Goal: Task Accomplishment & Management: Complete application form

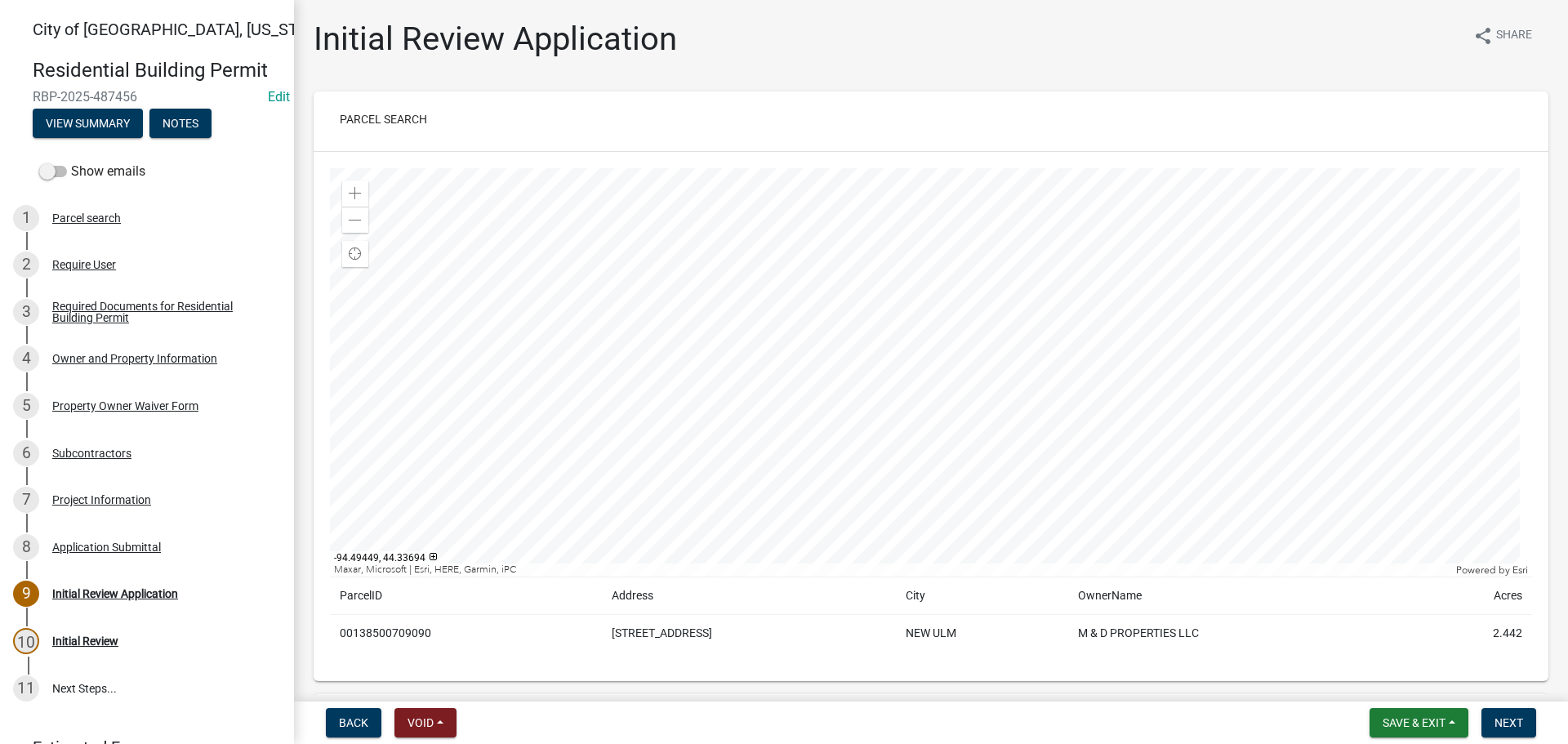
scroll to position [4491, 0]
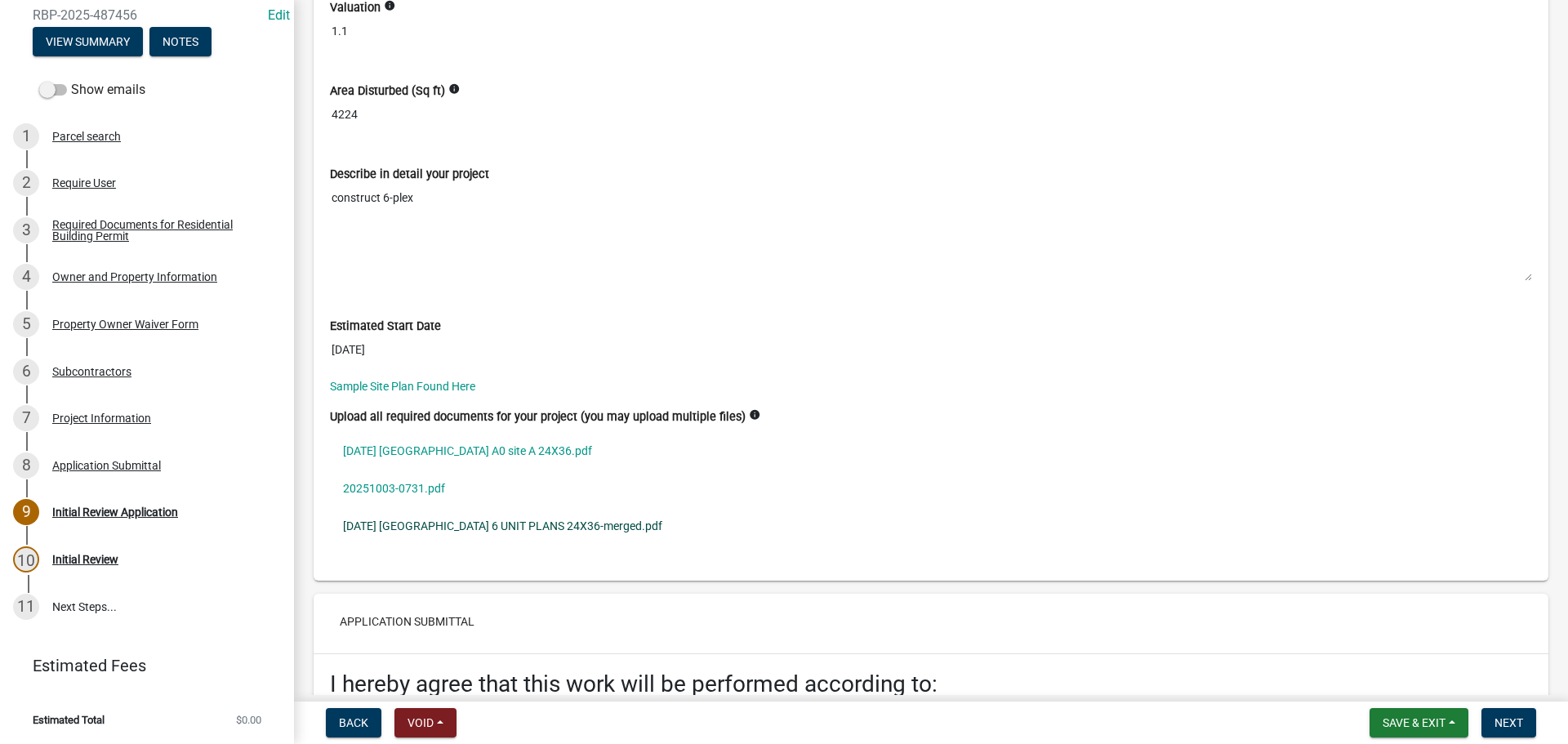
click at [485, 525] on link "05-29-2025 Lakeside Village 6 UNIT PLANS 24X36-merged.pdf" at bounding box center [931, 525] width 1202 height 37
click at [367, 489] on link "20251003-0731.pdf" at bounding box center [931, 488] width 1202 height 37
click at [1406, 727] on span "Save & Exit" at bounding box center [1415, 722] width 63 height 13
drag, startPoint x: 1368, startPoint y: 688, endPoint x: 1347, endPoint y: 596, distance: 94.4
click at [1367, 688] on button "Save & Exit" at bounding box center [1402, 679] width 130 height 39
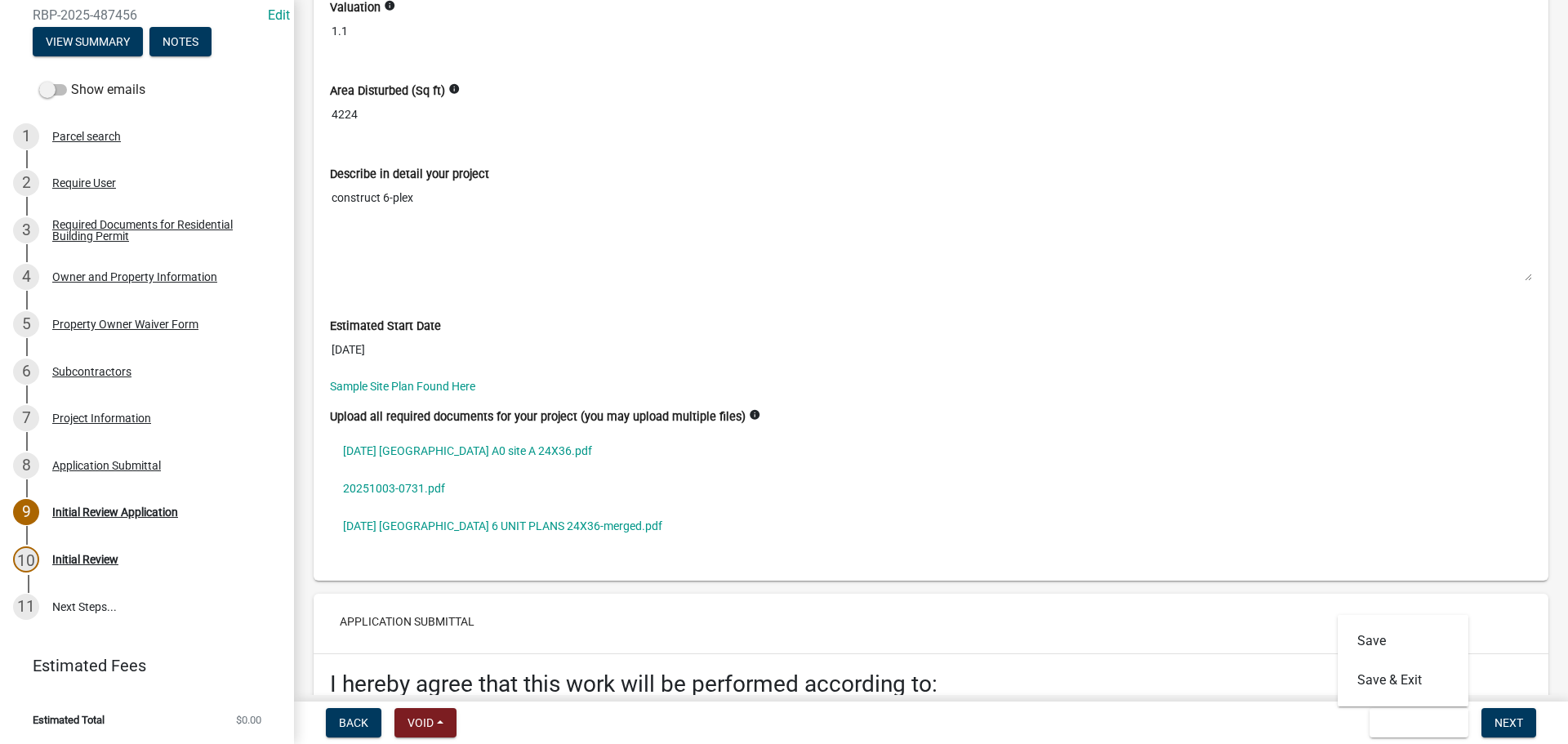
scroll to position [0, 0]
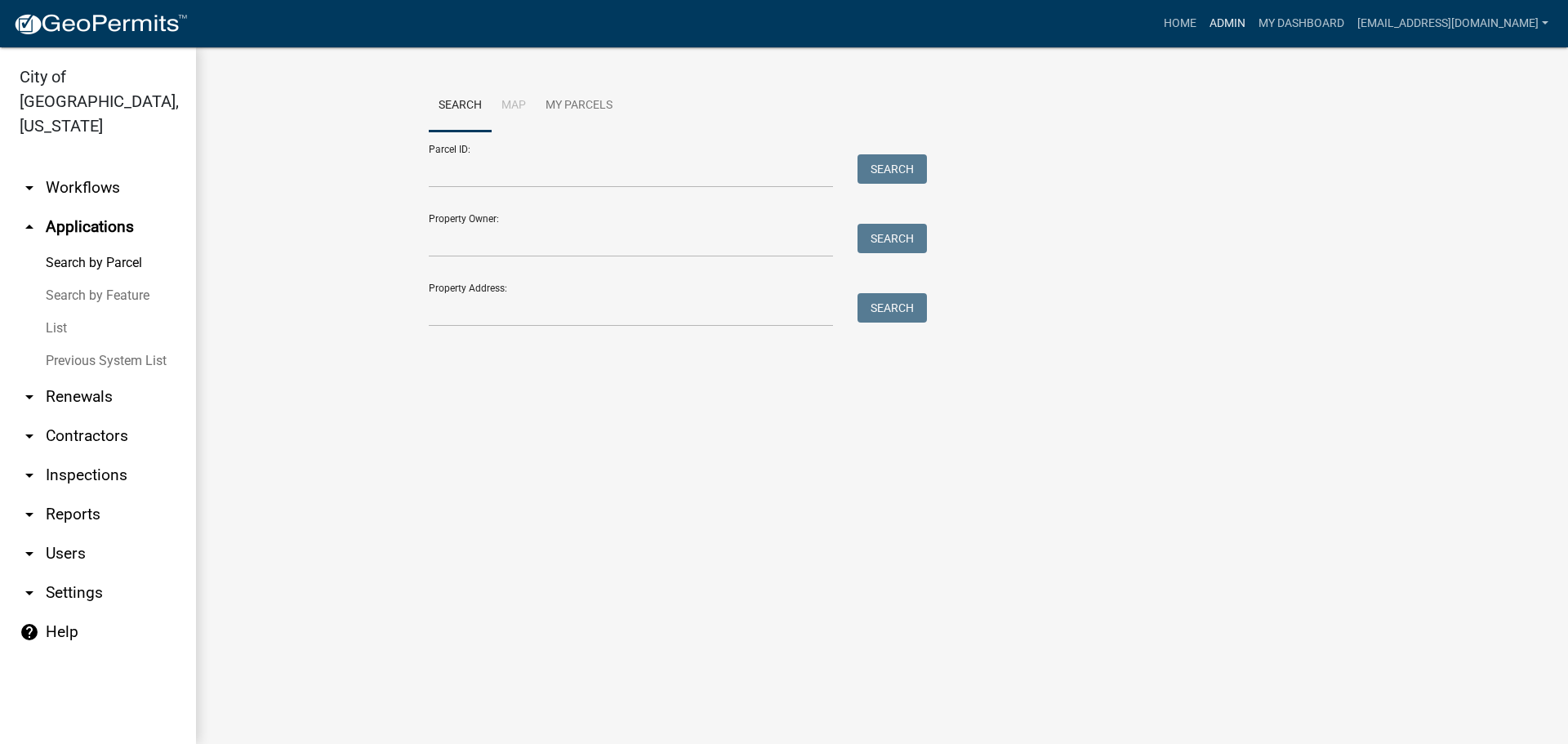
click at [1252, 27] on link "Admin" at bounding box center [1227, 23] width 49 height 31
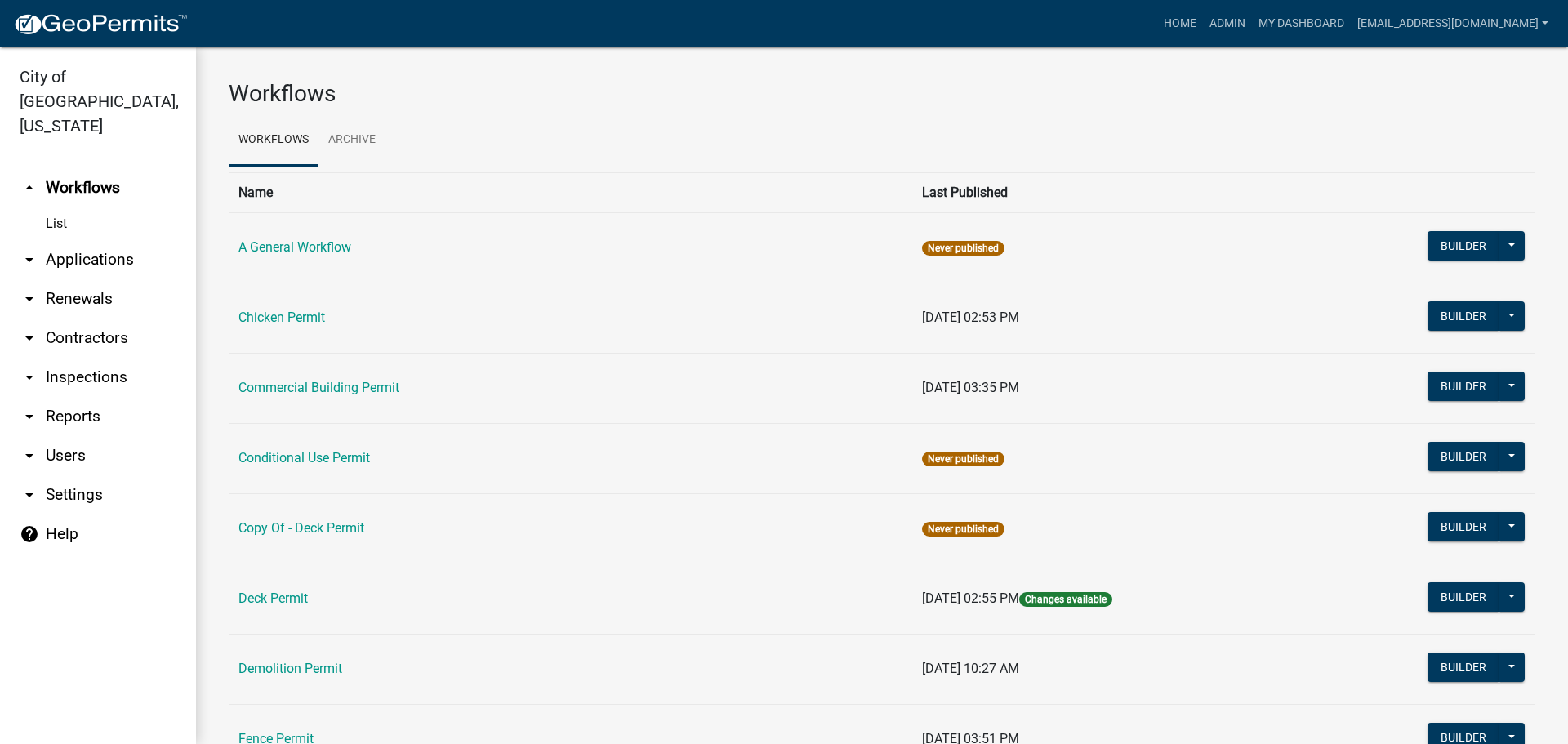
click at [110, 240] on link "arrow_drop_down Applications" at bounding box center [98, 259] width 196 height 39
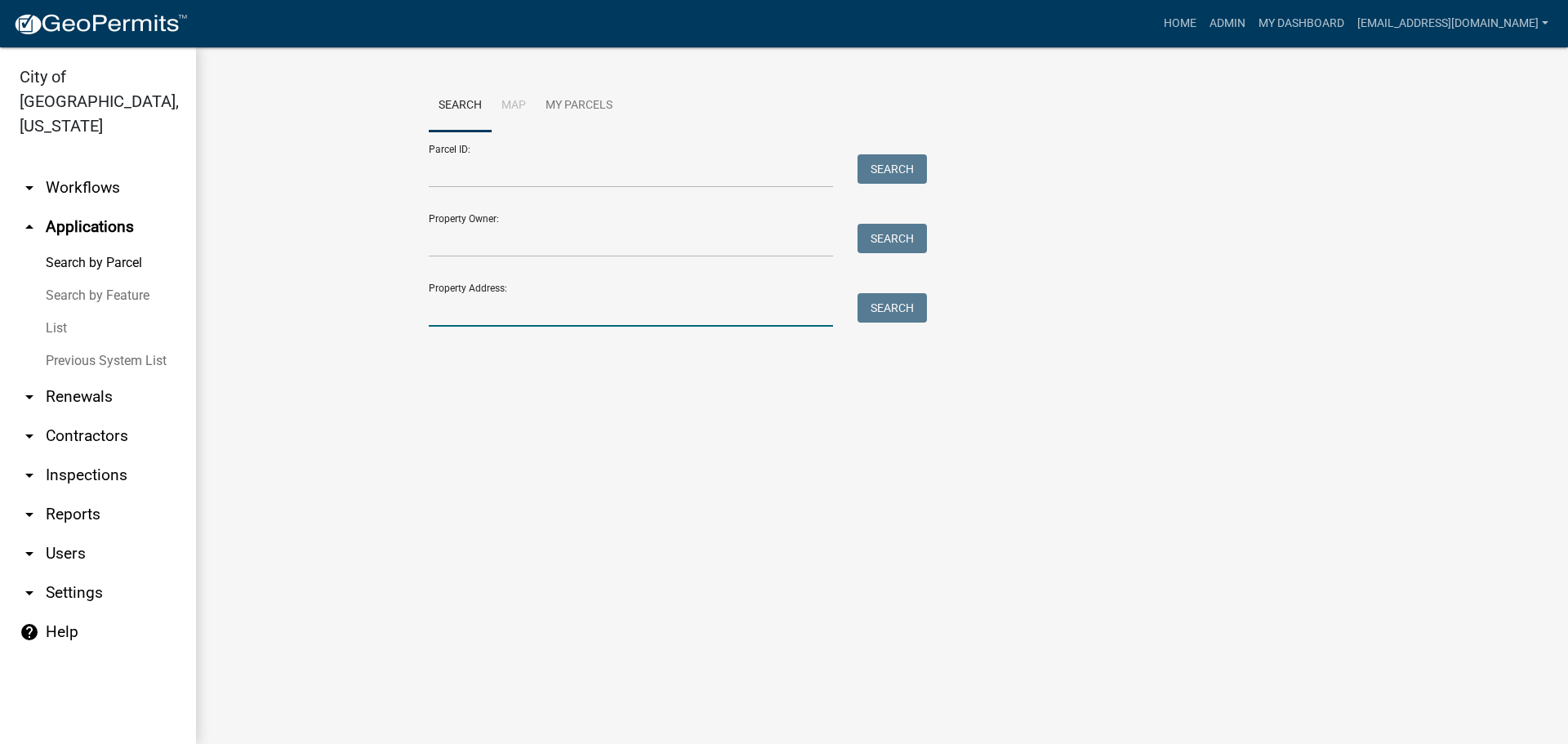
click at [491, 316] on input "Property Address:" at bounding box center [631, 309] width 404 height 33
type input "1000 front"
click at [882, 299] on button "Search" at bounding box center [893, 307] width 70 height 29
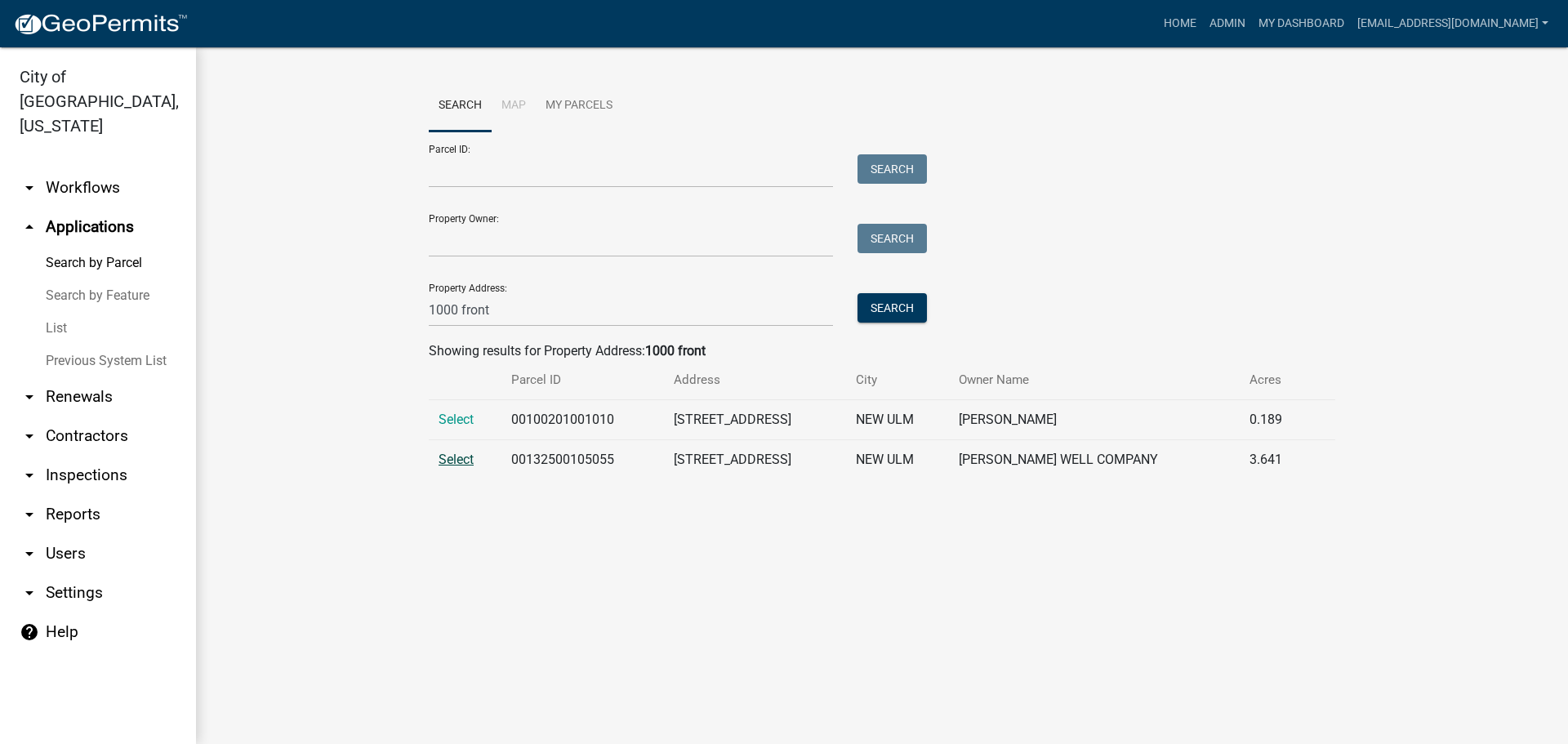
click at [458, 456] on span "Select" at bounding box center [456, 459] width 35 height 16
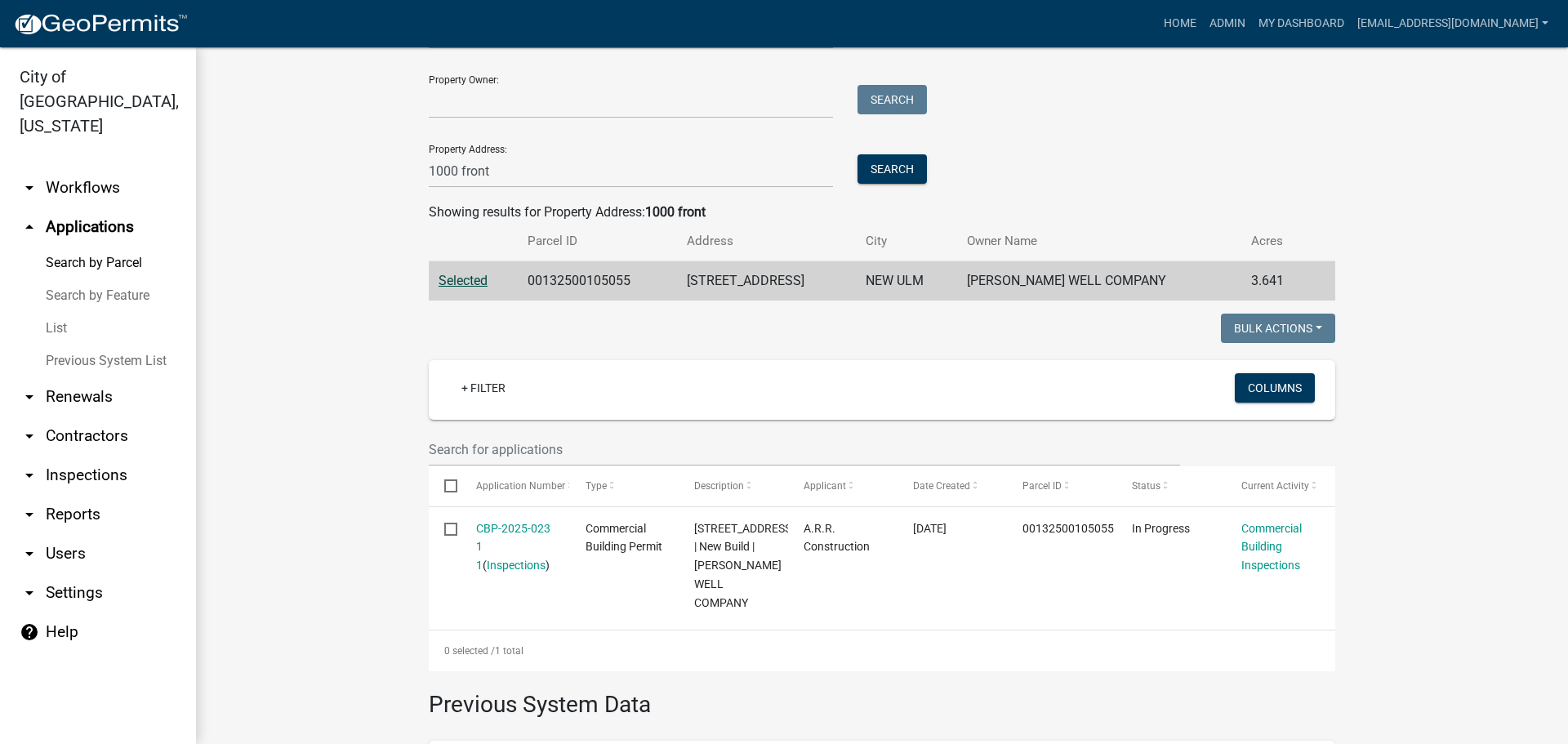
scroll to position [163, 0]
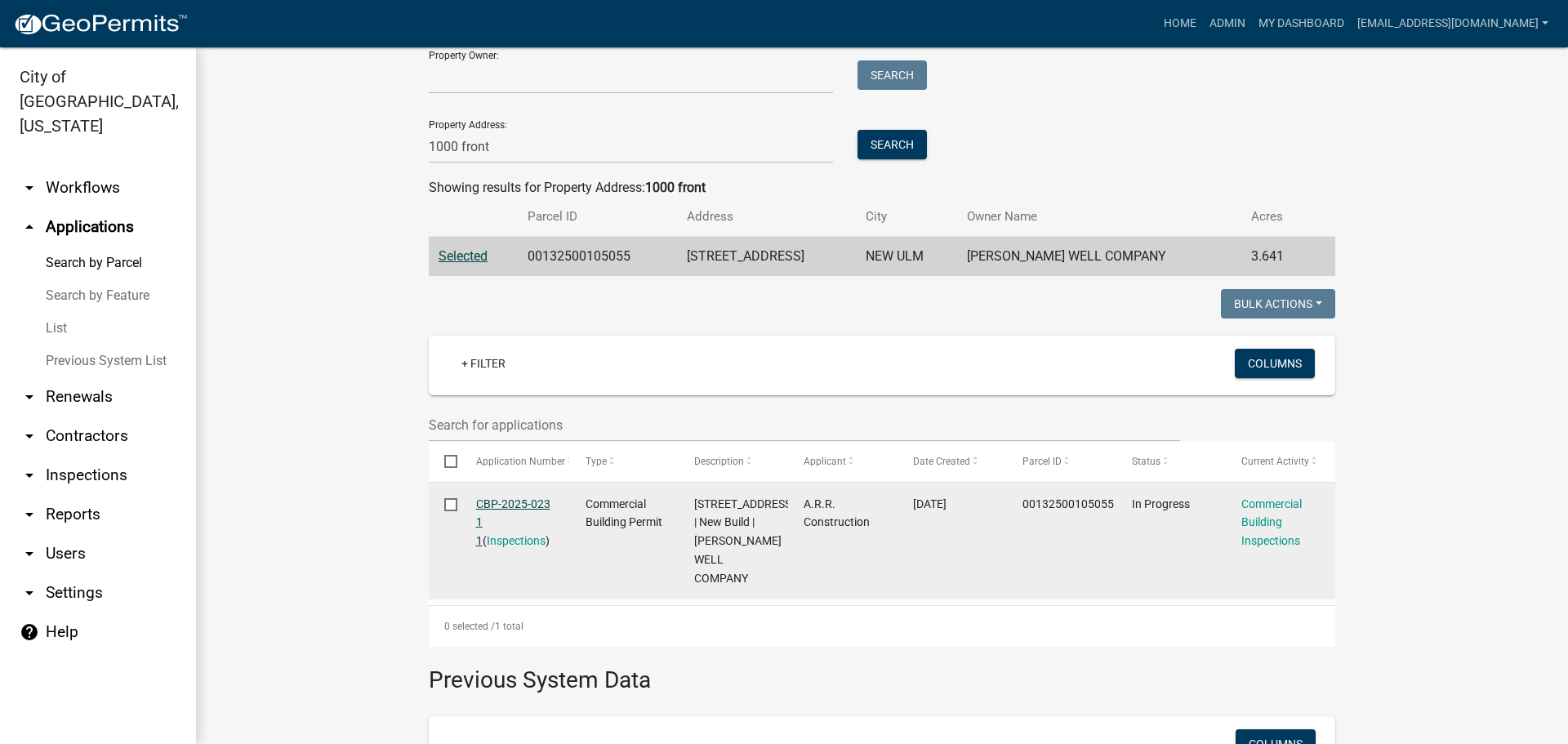
click at [518, 499] on link "CBP-2025-023 1 1" at bounding box center [514, 522] width 75 height 51
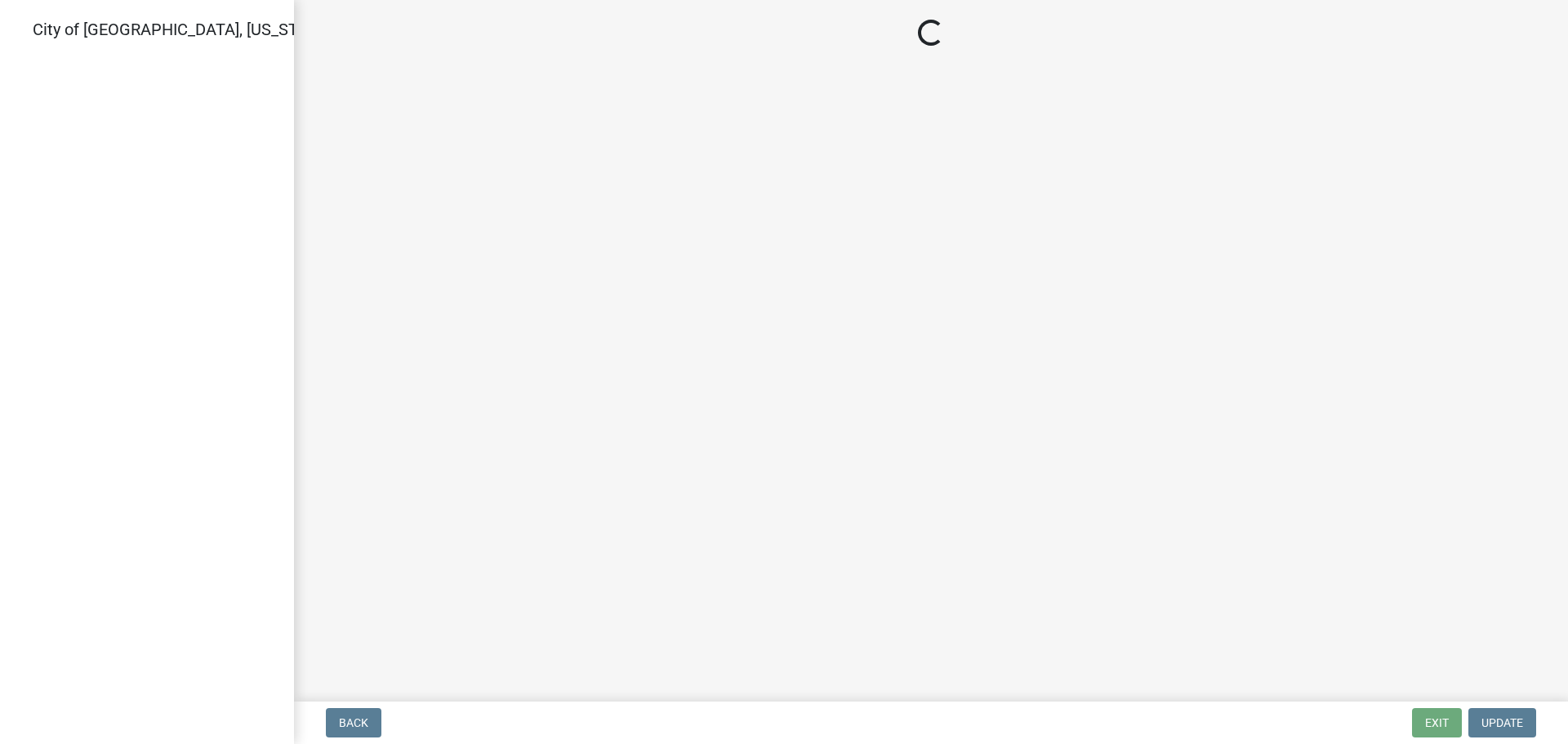
select select "805d55ac-e238-4e04-8f8e-acc067f36c3e"
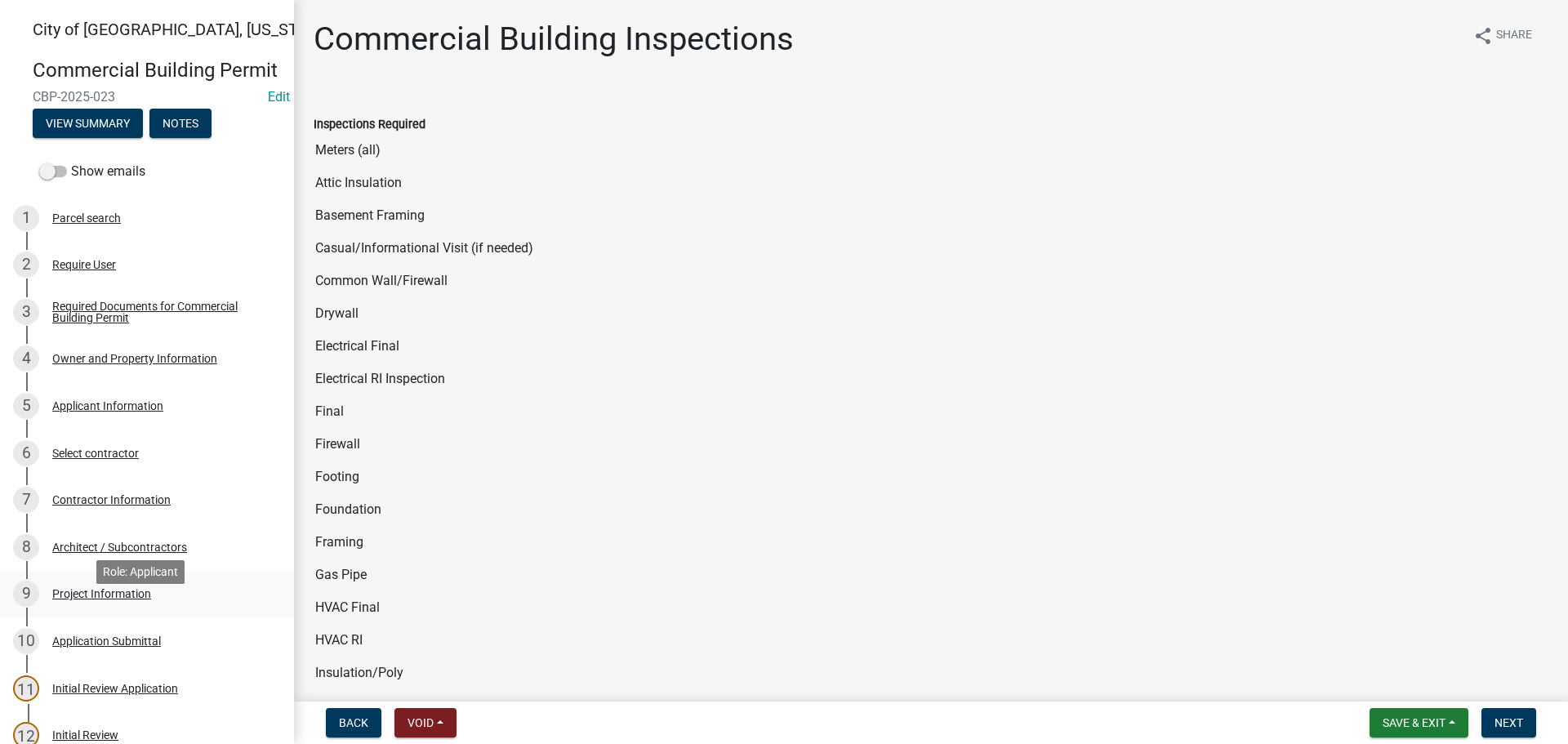
click at [101, 600] on div "Project Information" at bounding box center [101, 594] width 99 height 12
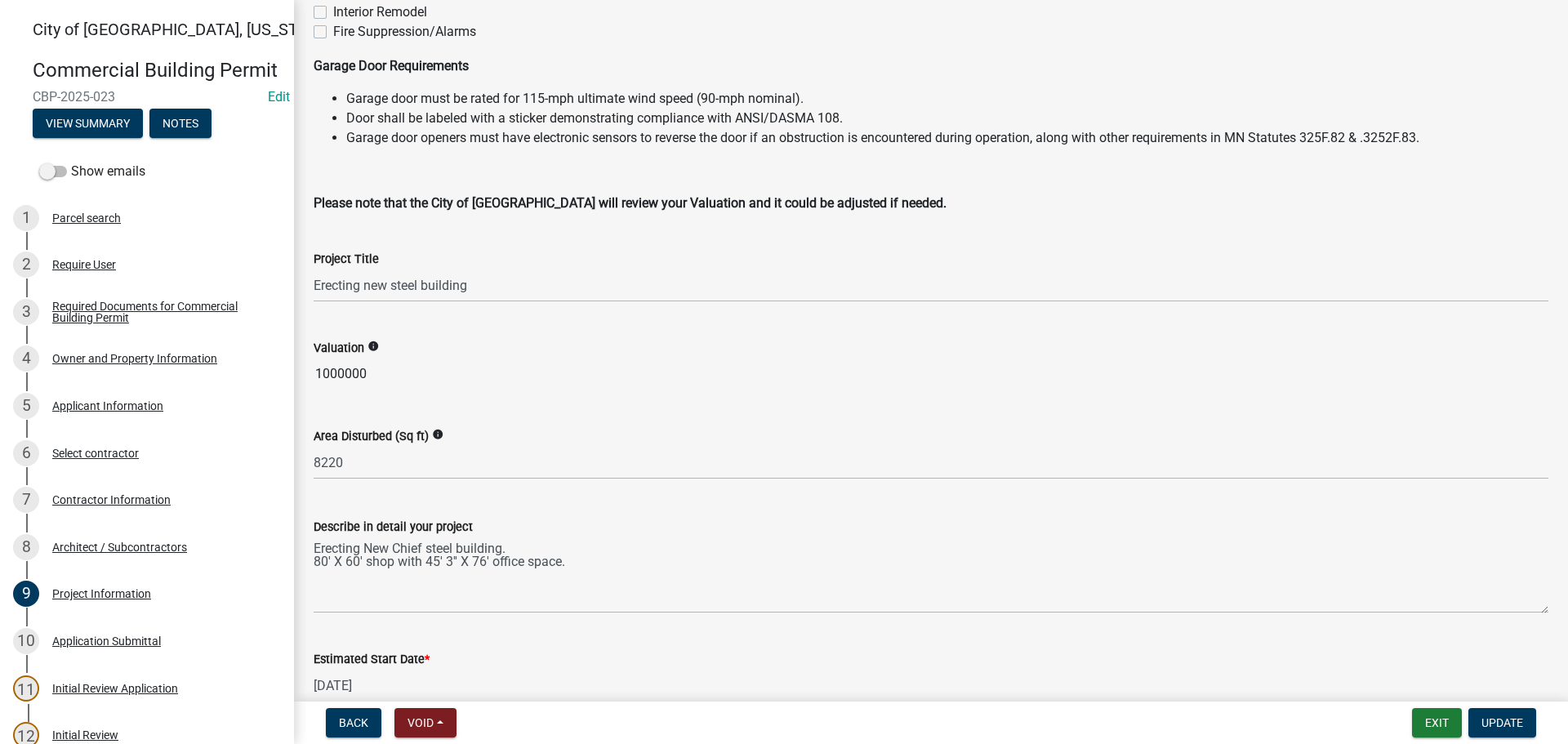
scroll to position [490, 0]
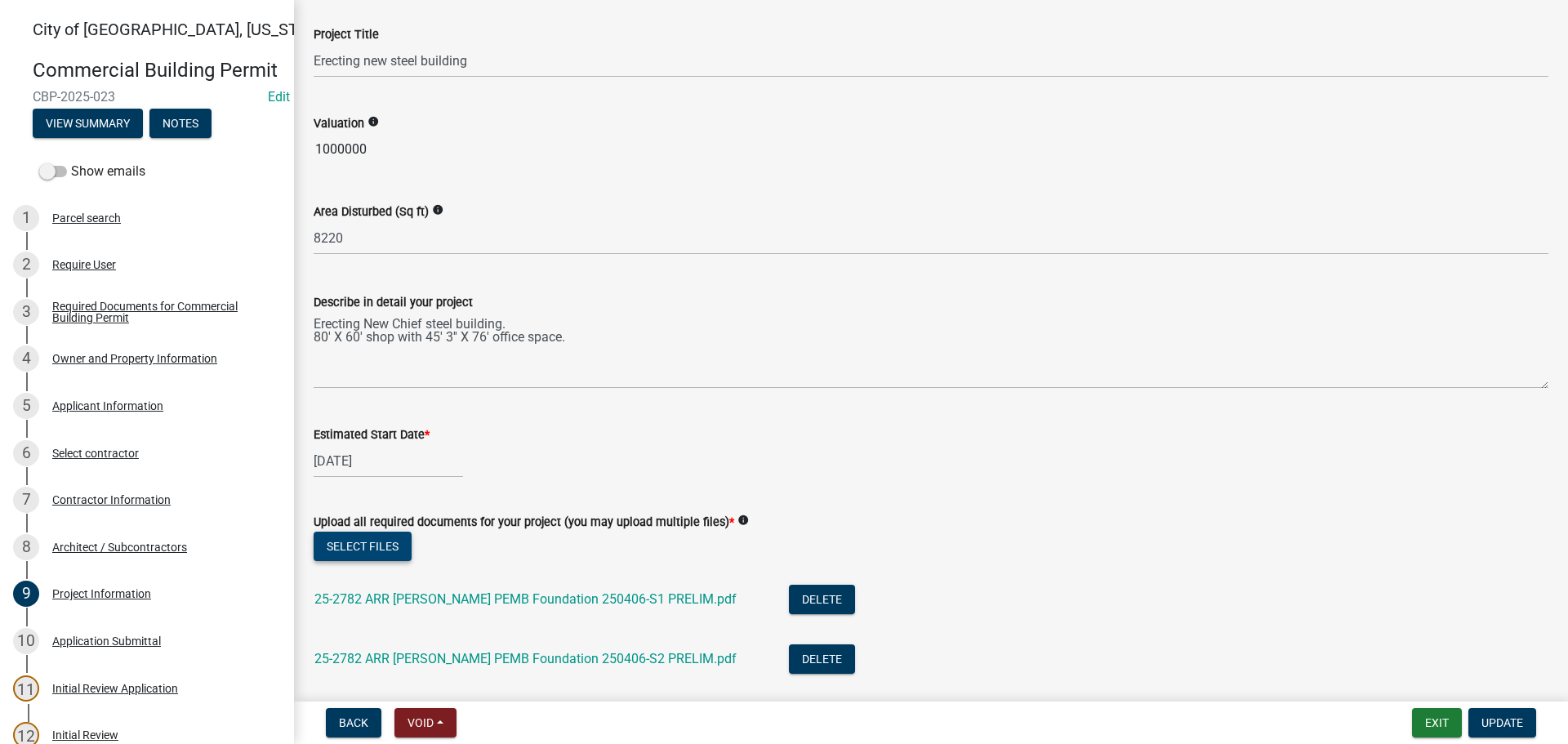
click at [361, 547] on button "Select files" at bounding box center [363, 546] width 98 height 29
click at [1444, 722] on button "Exit" at bounding box center [1437, 722] width 50 height 29
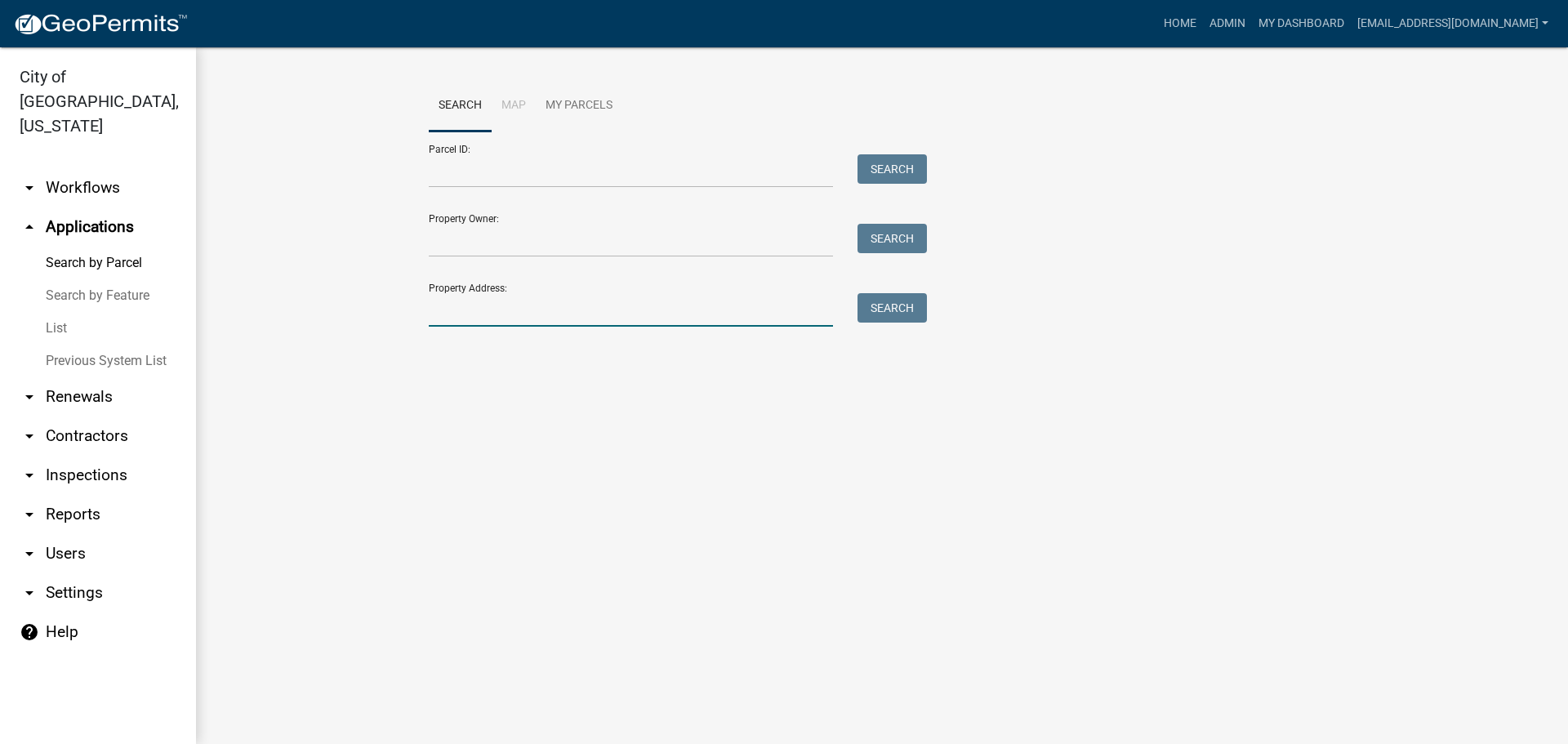
click at [450, 304] on input "Property Address:" at bounding box center [631, 309] width 404 height 33
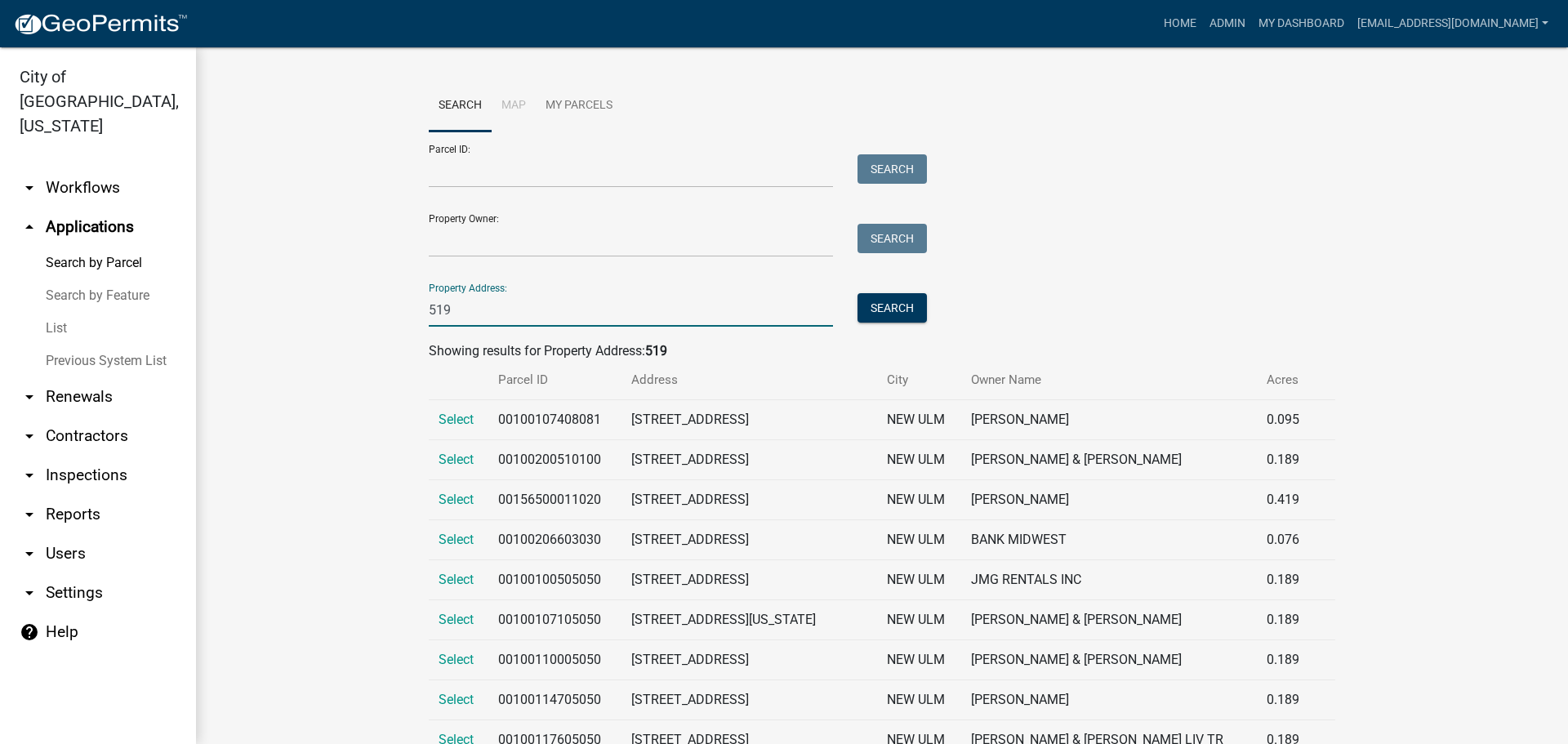
drag, startPoint x: 470, startPoint y: 311, endPoint x: 344, endPoint y: 314, distance: 126.0
click at [346, 314] on wm-workflow-application-search-view "Search Map My Parcels Parcel ID: Search Property Owner: Search Property Address…" at bounding box center [882, 566] width 1307 height 972
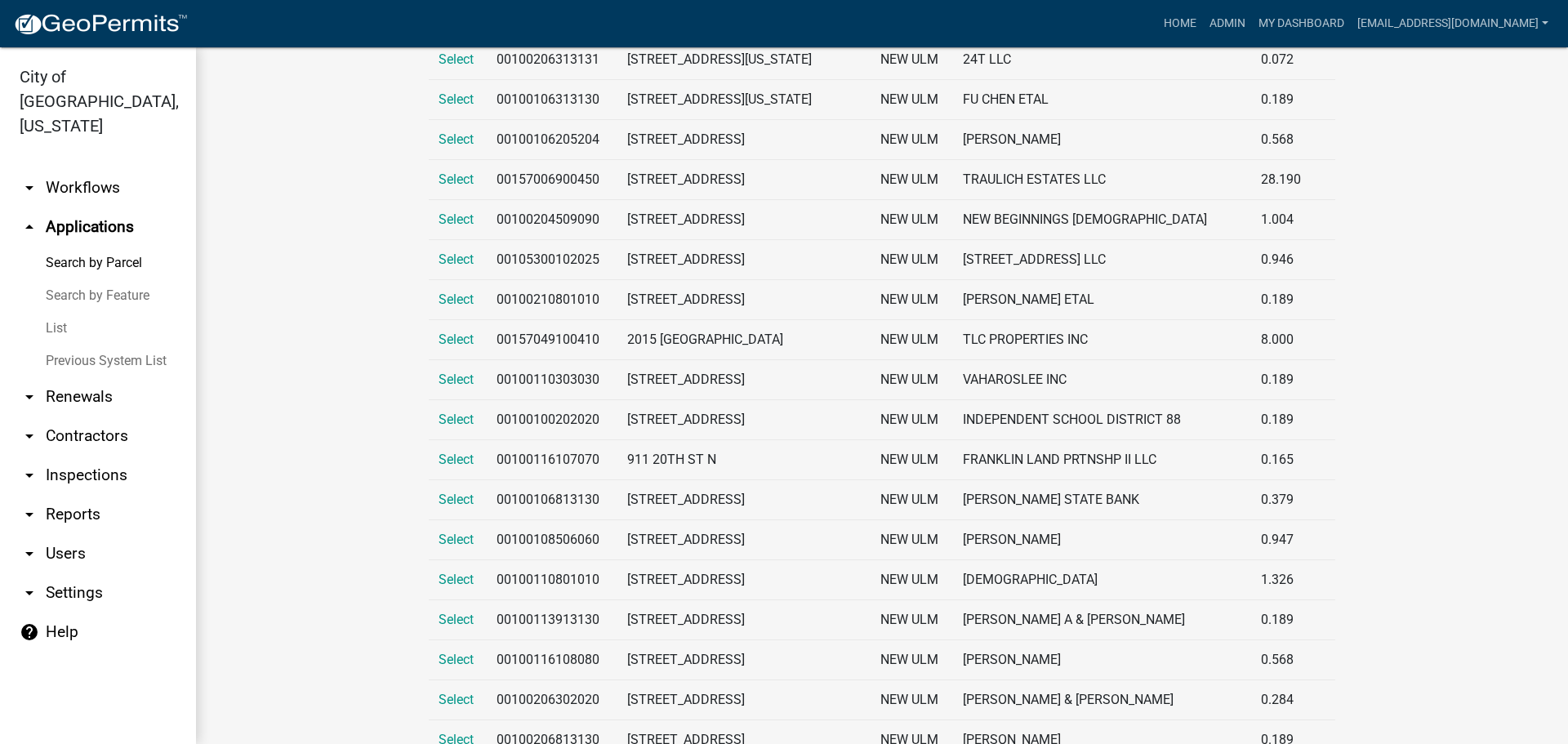
scroll to position [4572, 0]
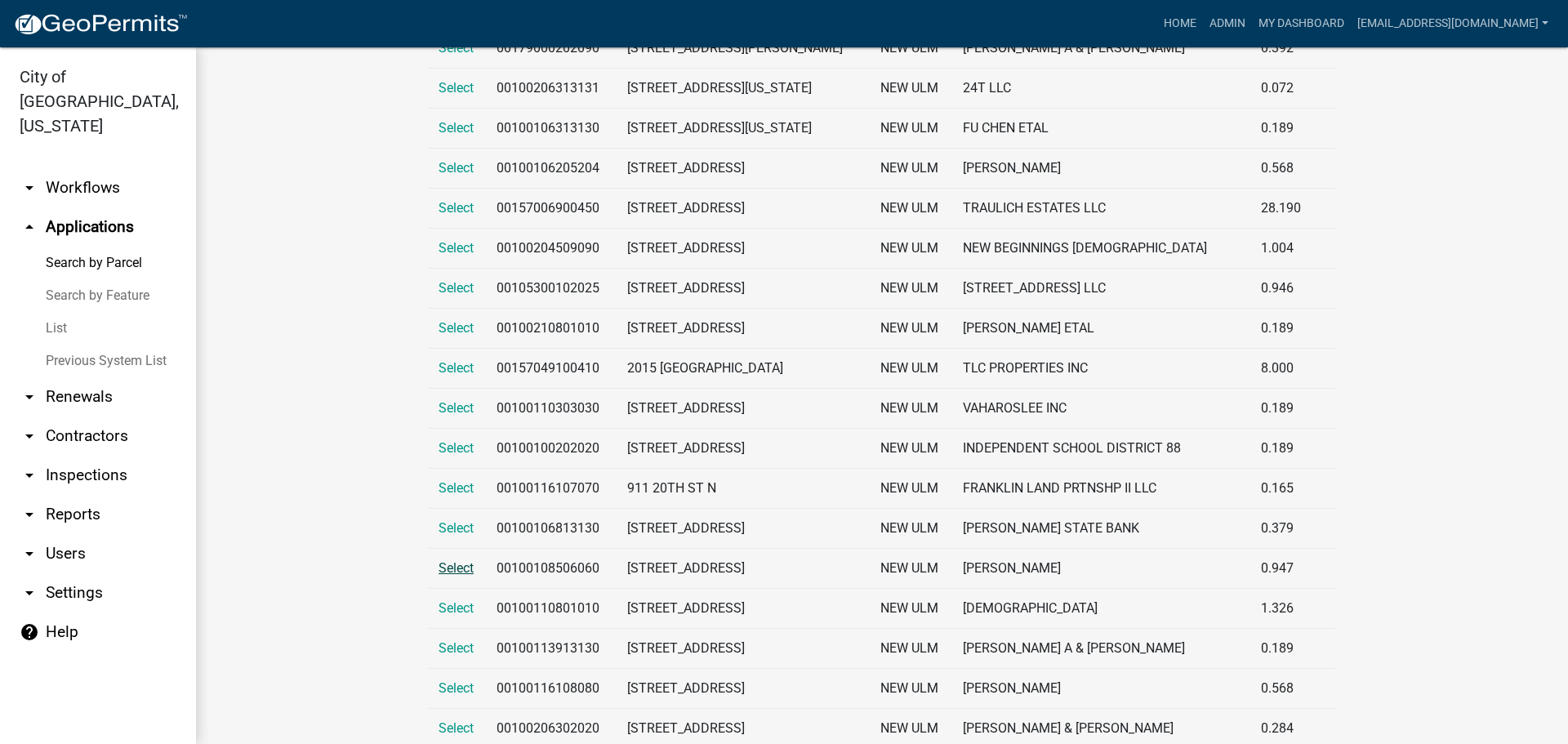
type input "20th"
click at [446, 567] on span "Select" at bounding box center [456, 567] width 35 height 16
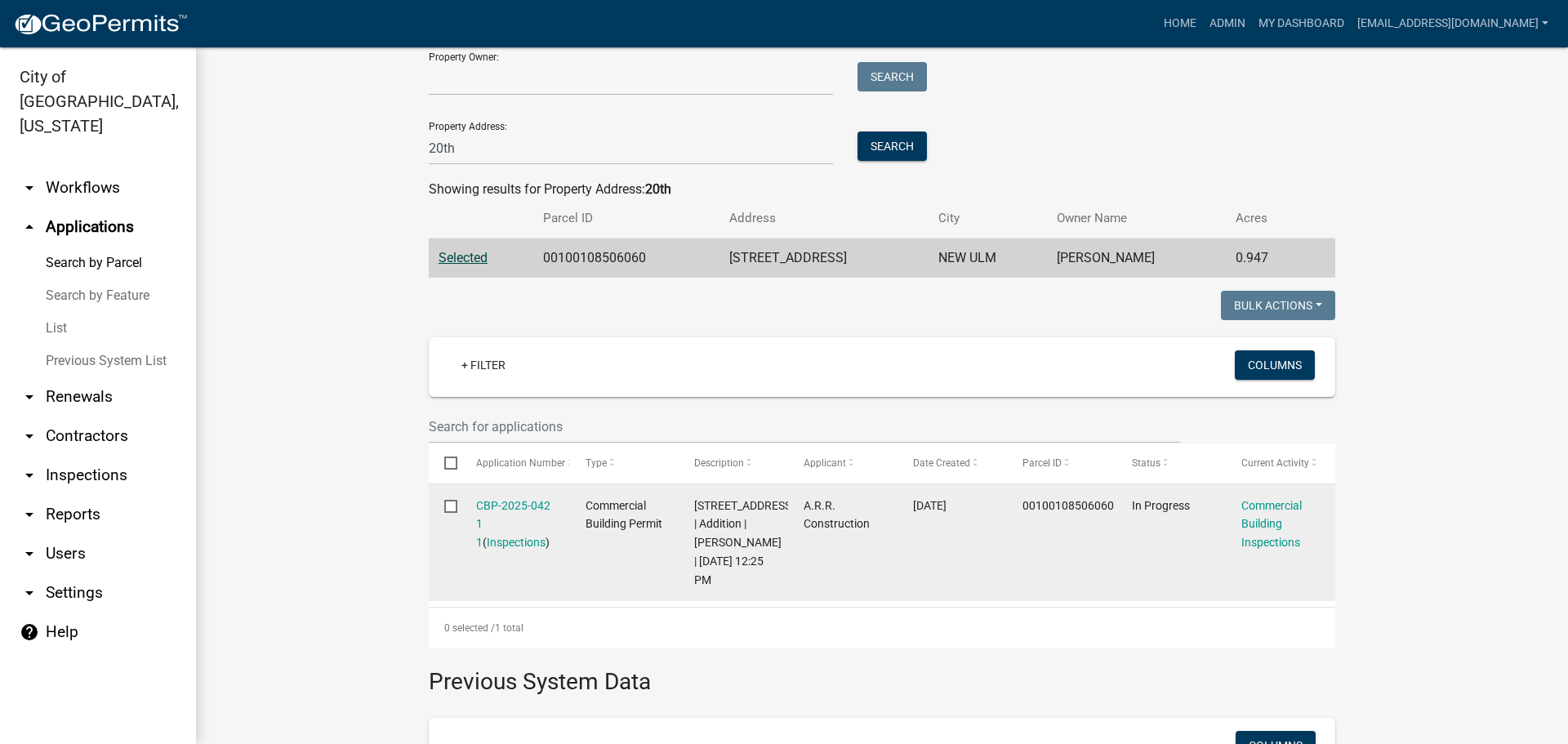
scroll to position [163, 0]
click at [522, 508] on link "CBP-2025-042 1 1" at bounding box center [514, 522] width 75 height 51
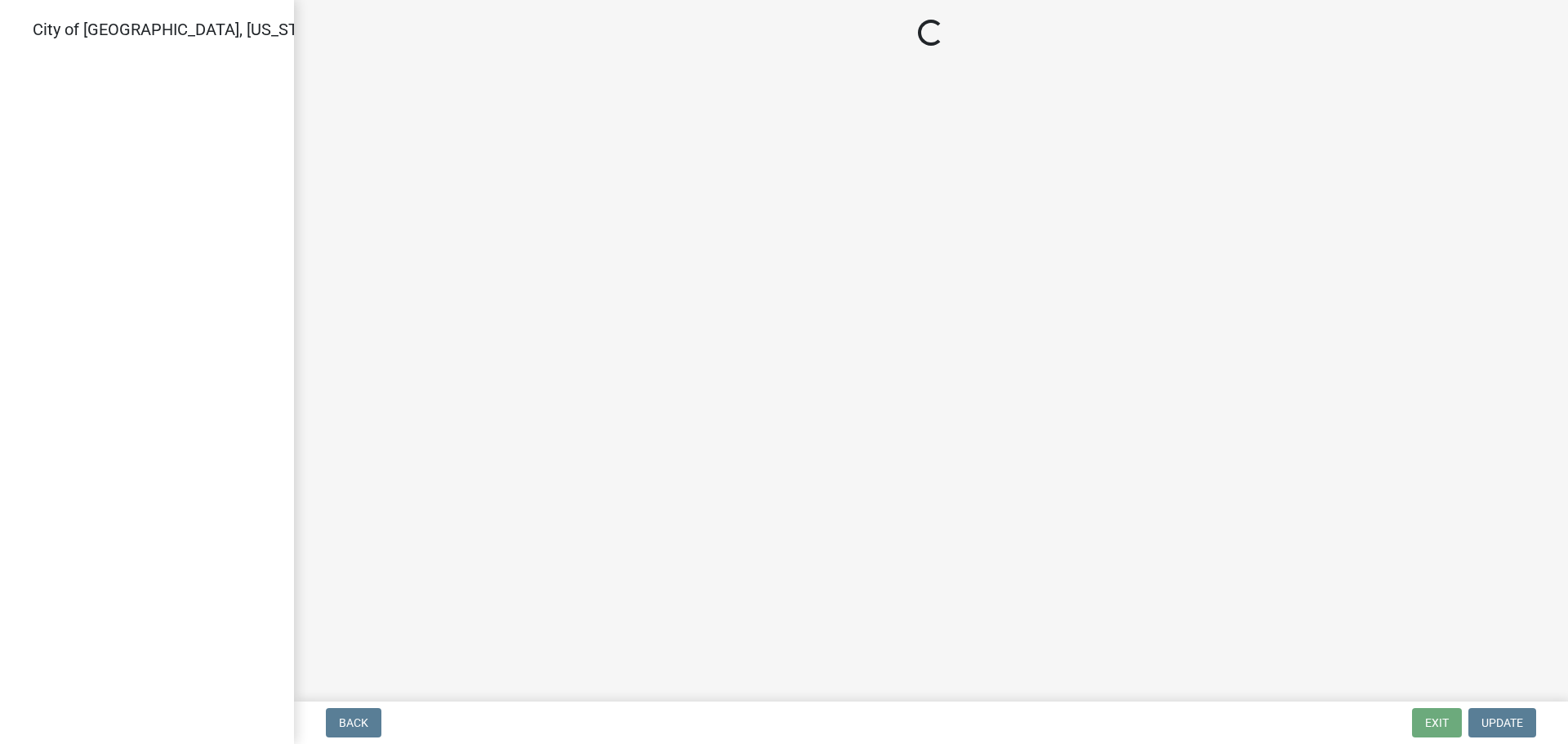
select select "805d55ac-e238-4e04-8f8e-acc067f36c3e"
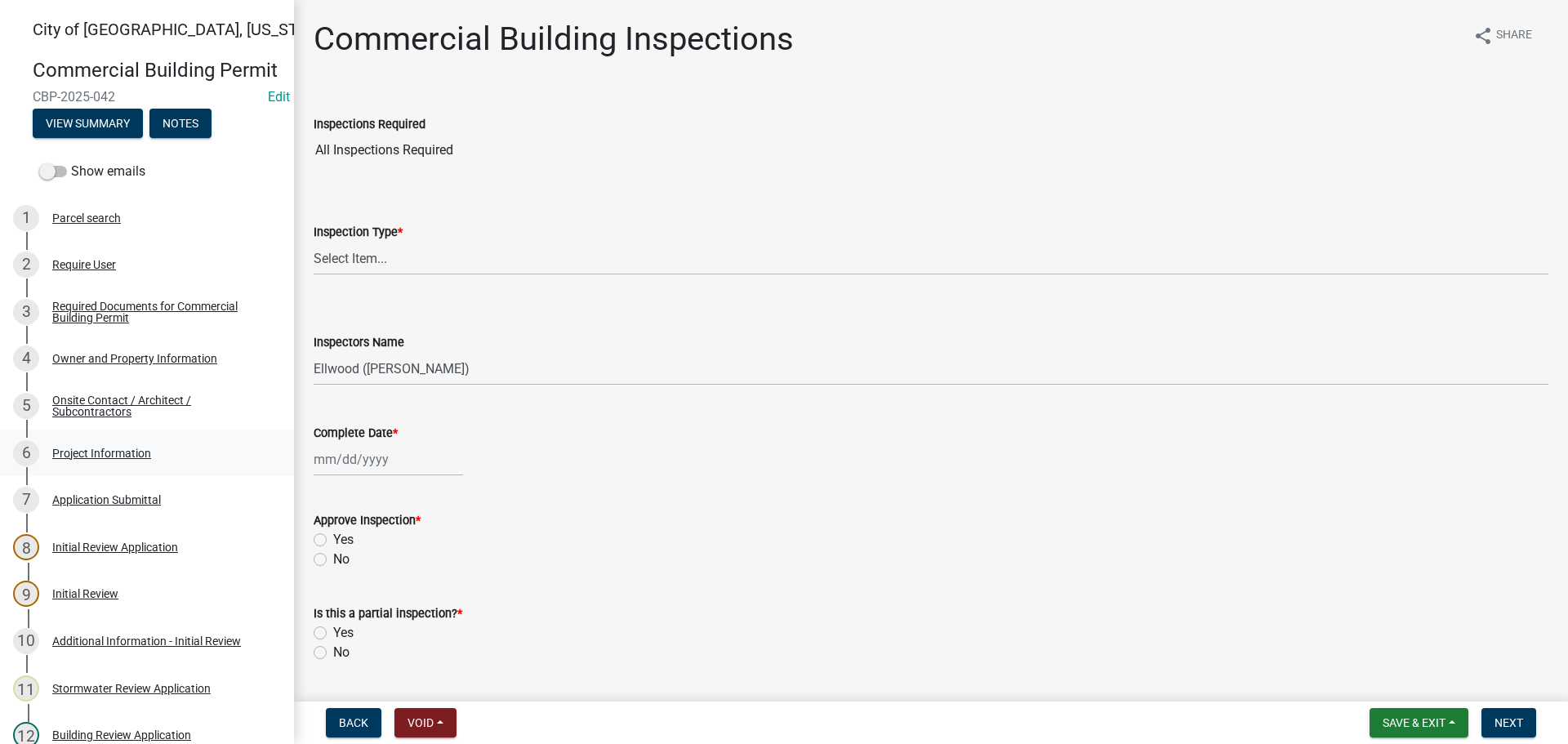
click at [112, 459] on div "Project Information" at bounding box center [101, 453] width 99 height 12
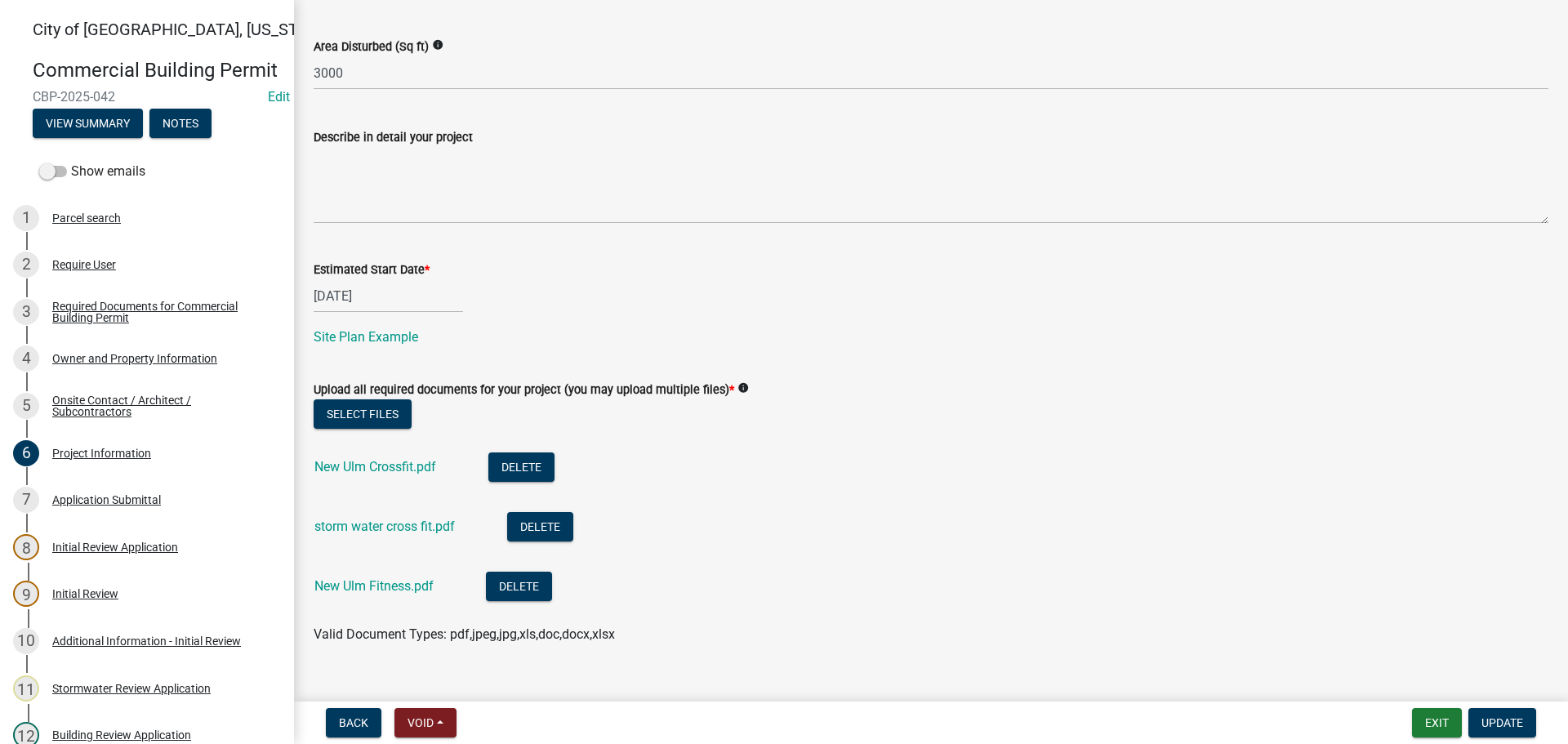
scroll to position [715, 0]
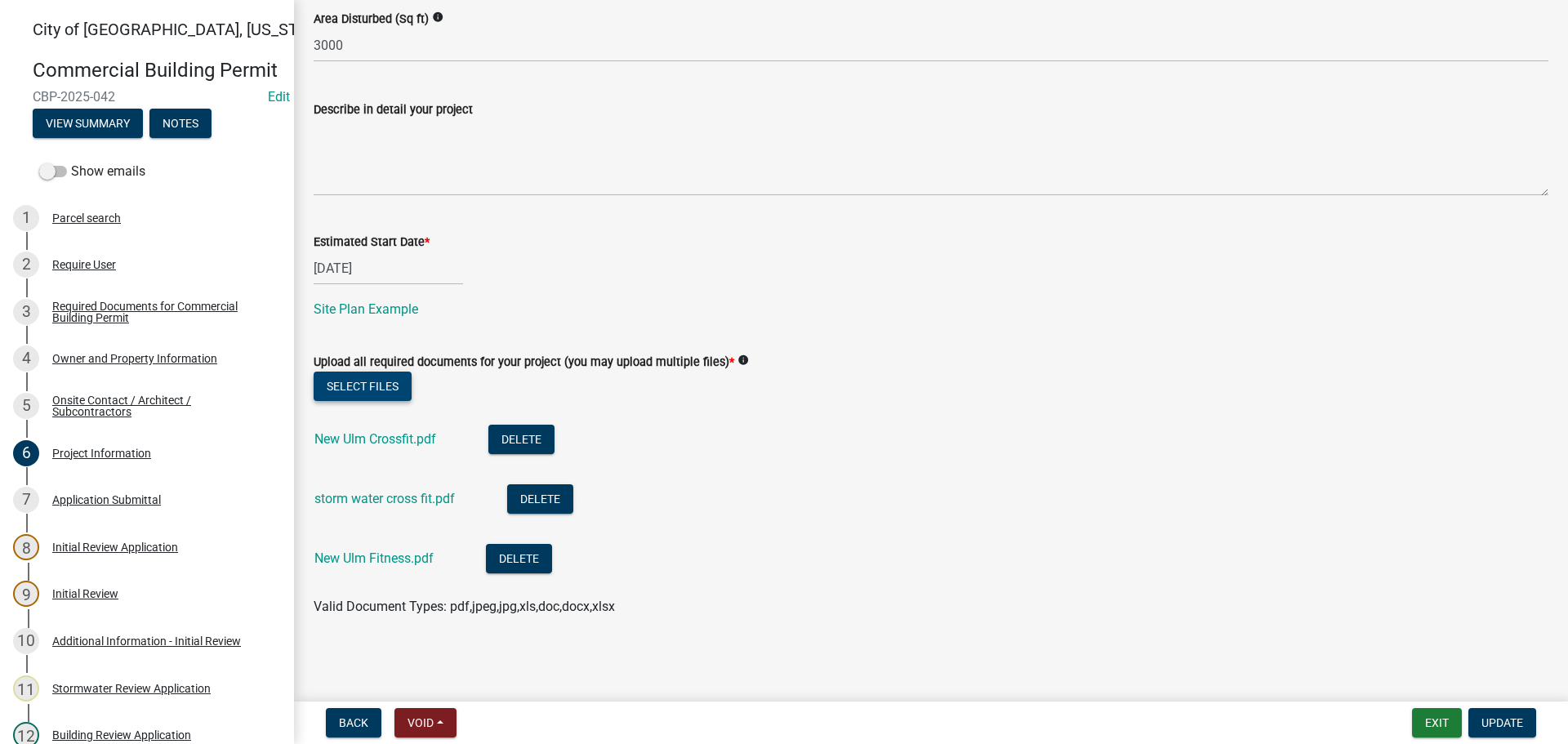
drag, startPoint x: 417, startPoint y: 388, endPoint x: 393, endPoint y: 384, distance: 24.3
click at [407, 387] on div "Select files" at bounding box center [931, 388] width 1234 height 33
click at [392, 384] on button "Select files" at bounding box center [363, 386] width 98 height 29
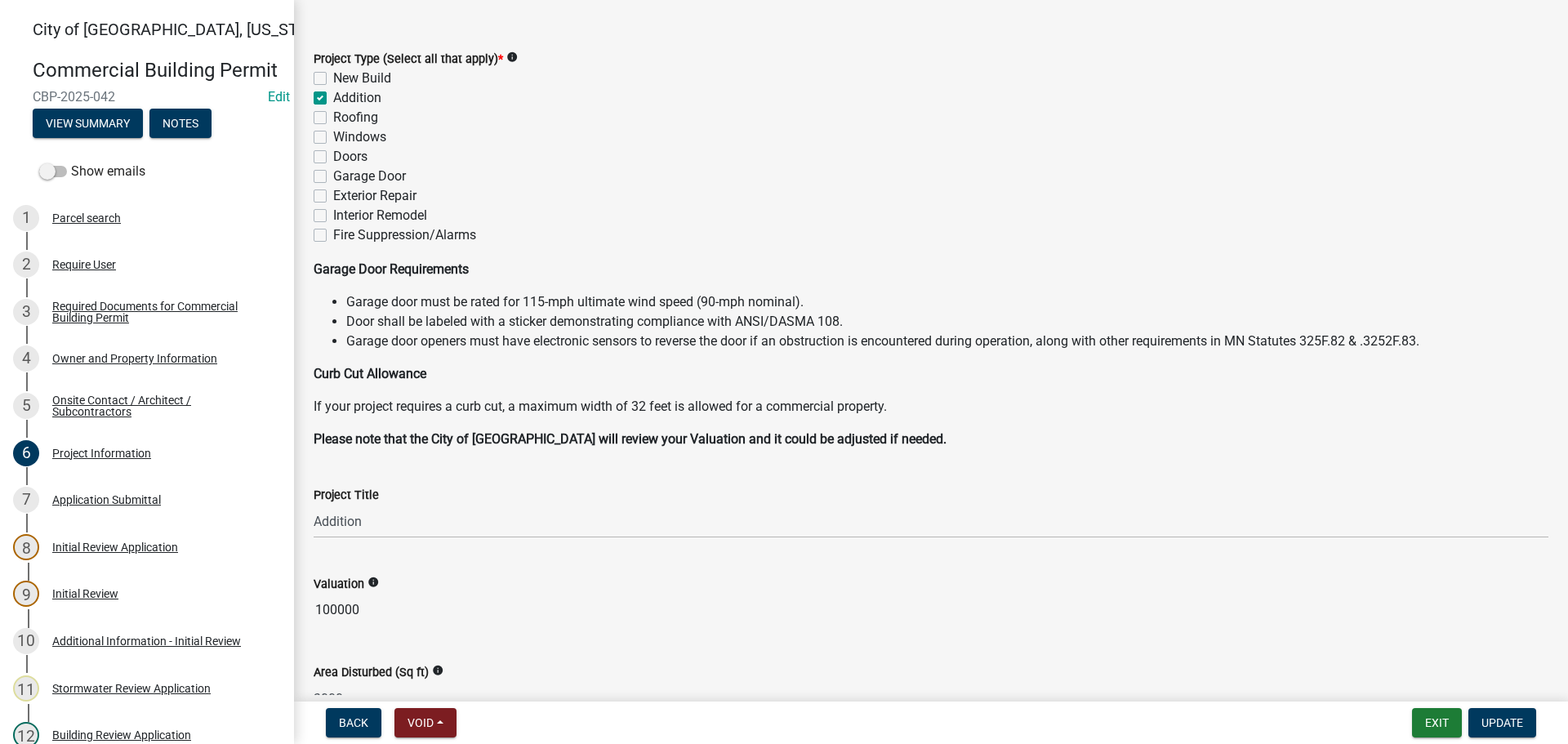
scroll to position [0, 0]
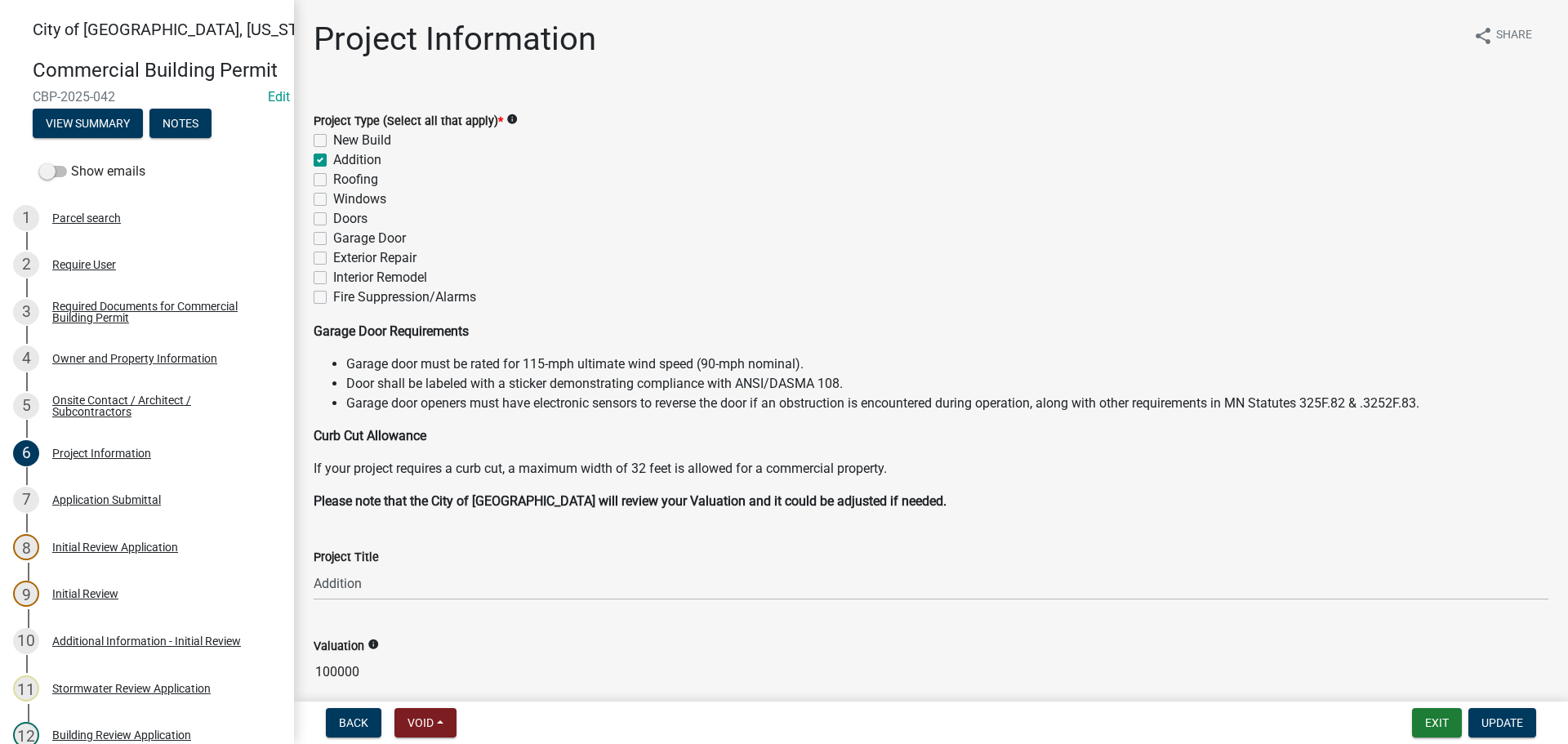
click at [1435, 737] on nav "Back Void Withdraw Lock Expire Void Exit Update" at bounding box center [931, 722] width 1274 height 42
click at [1434, 726] on button "Exit" at bounding box center [1437, 722] width 50 height 29
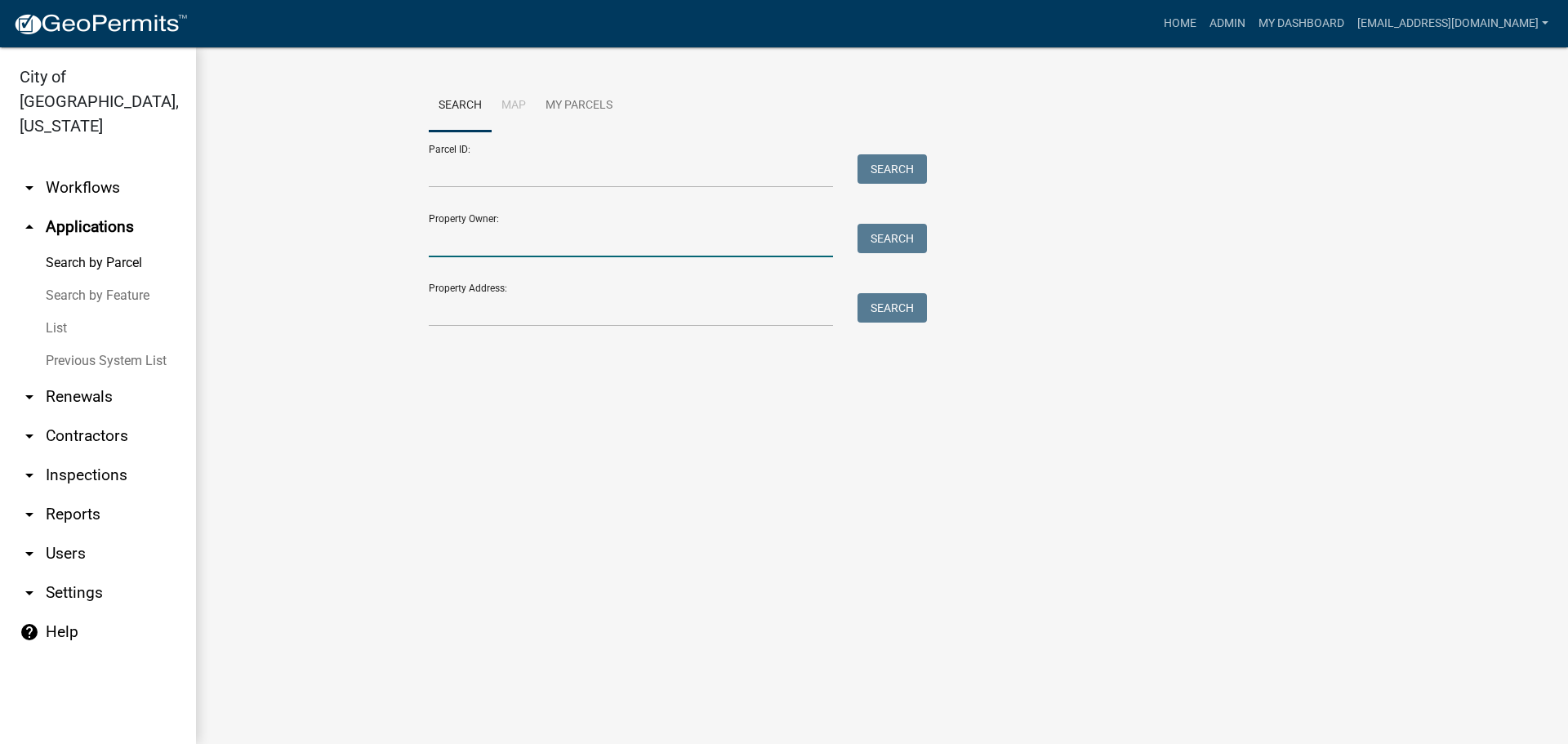
click at [470, 245] on input "Property Owner:" at bounding box center [631, 241] width 404 height 33
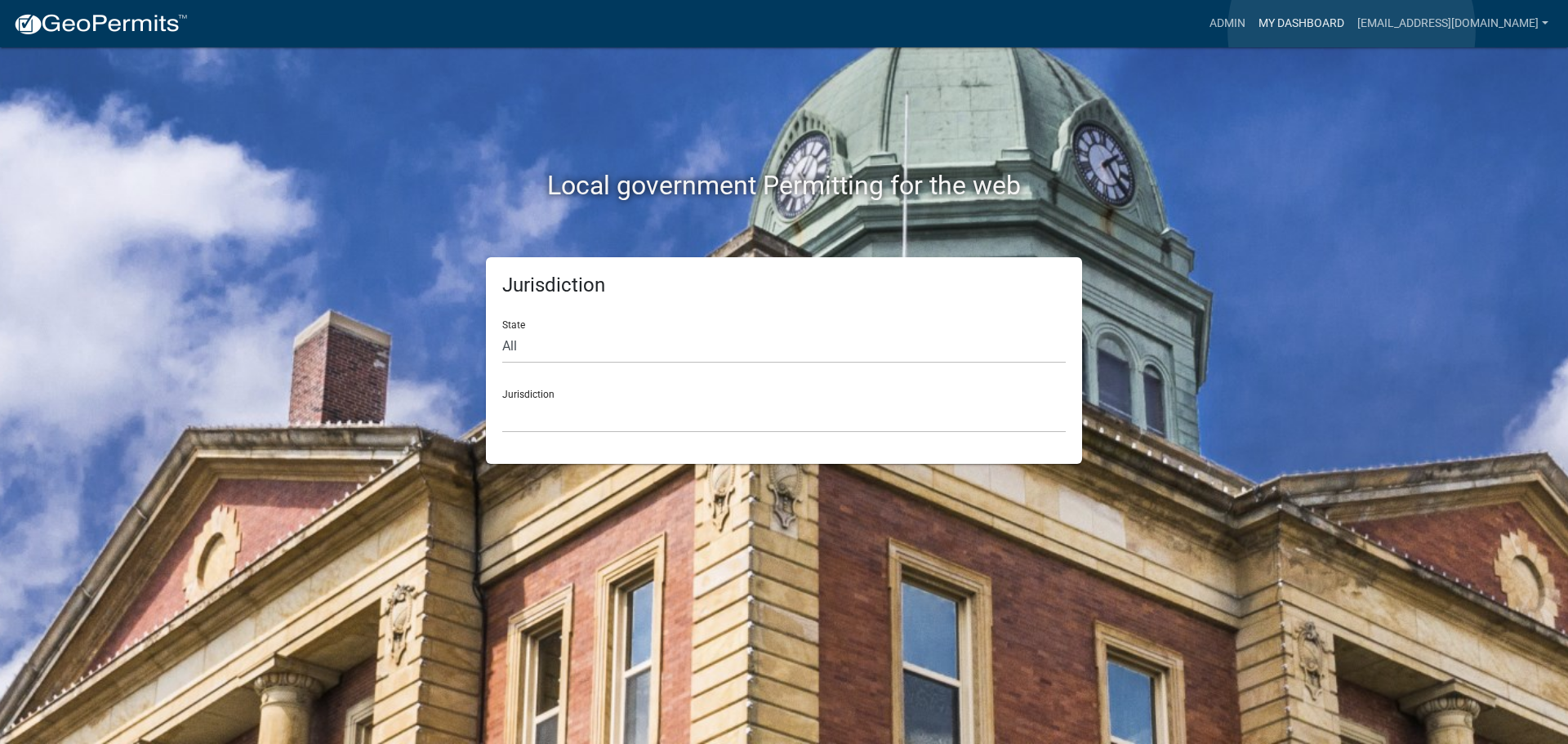
click at [1351, 30] on link "My Dashboard" at bounding box center [1301, 23] width 99 height 31
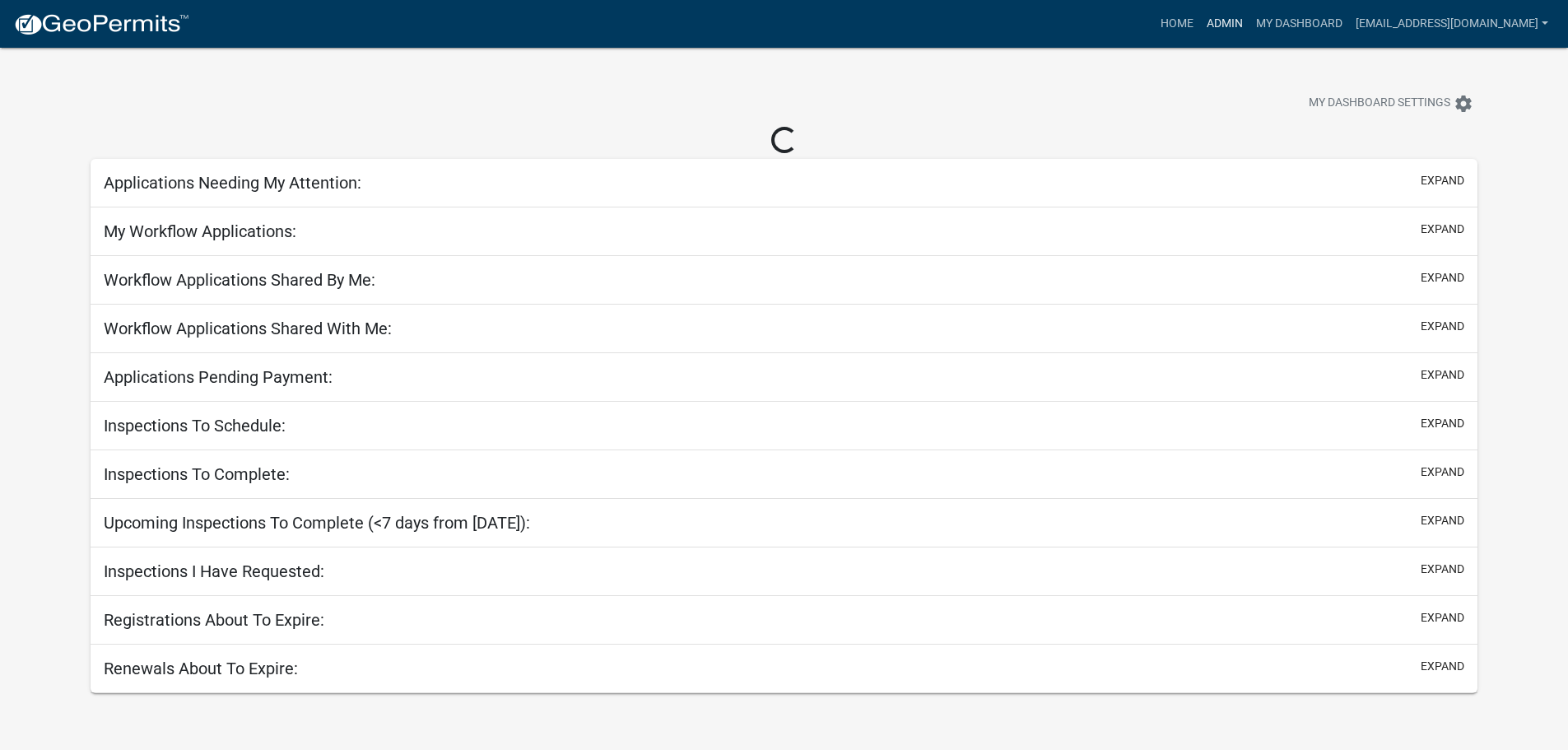
click at [1244, 38] on nav "more_horiz Home Admin My Dashboard [EMAIL_ADDRESS][DOMAIN_NAME] Admin Account L…" at bounding box center [784, 23] width 1568 height 48
drag, startPoint x: 1254, startPoint y: 32, endPoint x: 1237, endPoint y: 41, distance: 19.2
click at [1249, 31] on link "Admin" at bounding box center [1224, 23] width 49 height 31
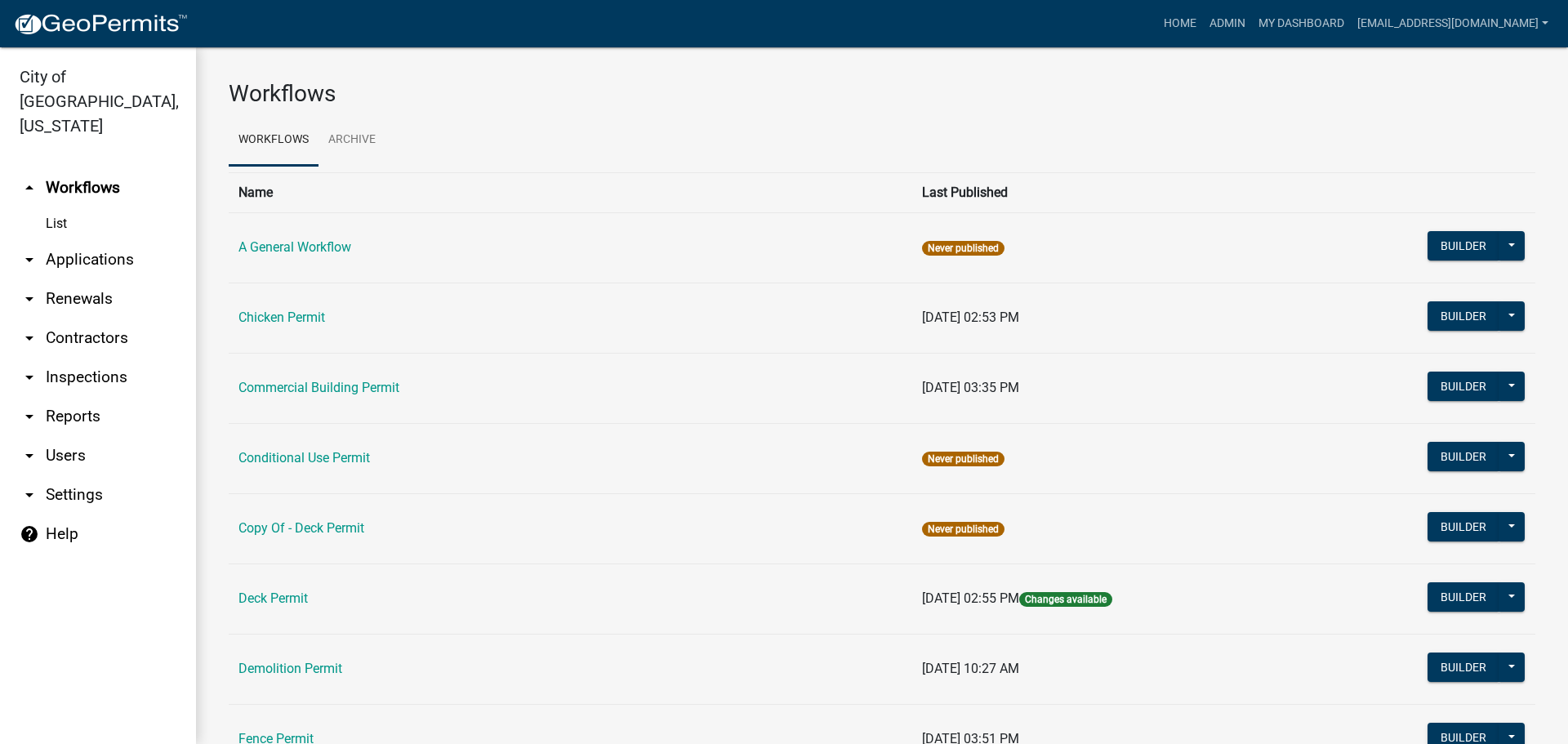
click at [64, 243] on link "arrow_drop_down Applications" at bounding box center [98, 259] width 196 height 39
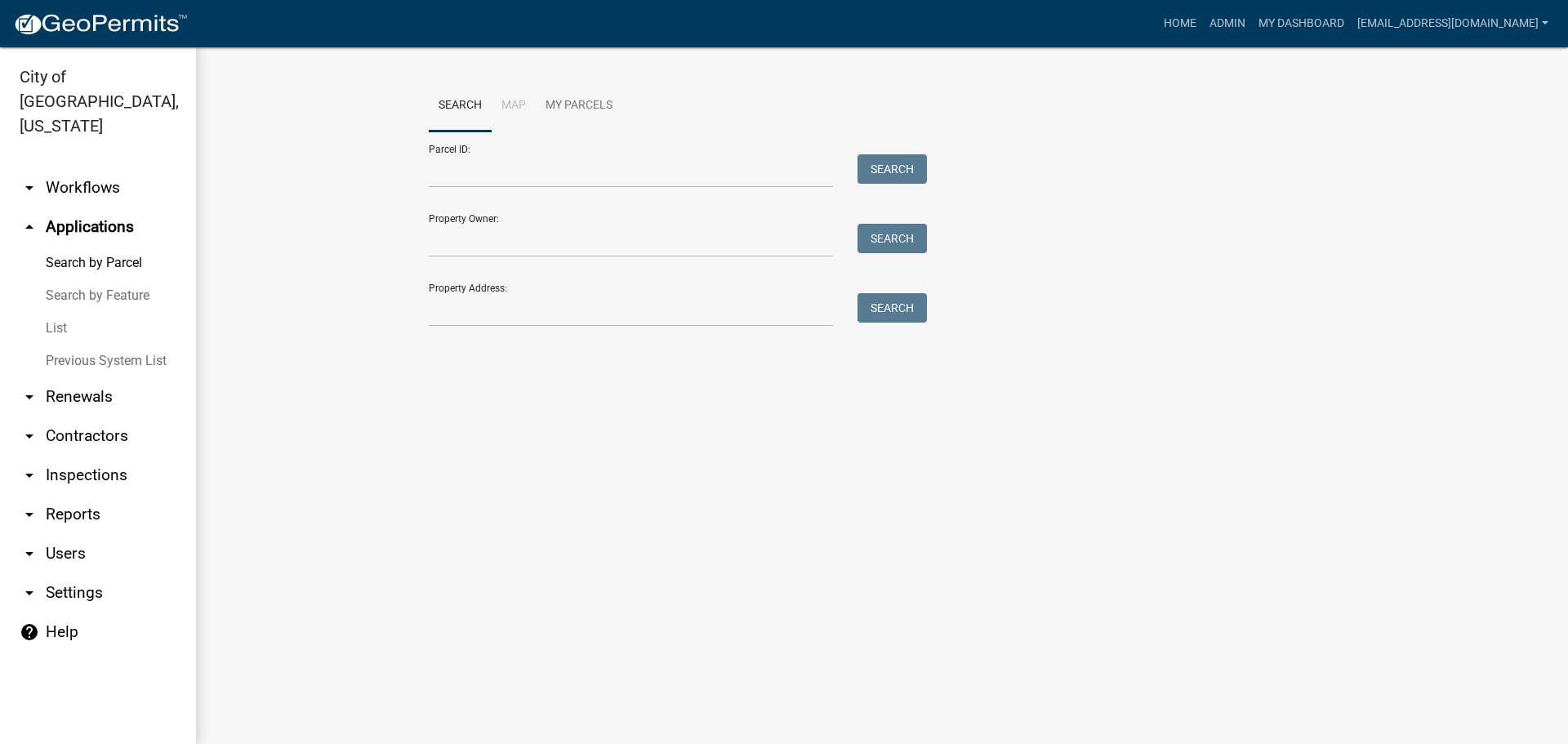
drag, startPoint x: 516, startPoint y: 332, endPoint x: 509, endPoint y: 323, distance: 11.4
click at [514, 329] on div "Search Map My Parcels Parcel ID: Search Property Owner: Search Property Address…" at bounding box center [882, 210] width 931 height 261
click at [506, 321] on input "Property Address:" at bounding box center [631, 309] width 404 height 33
type input "509 20th"
click at [884, 314] on button "Search" at bounding box center [893, 307] width 70 height 29
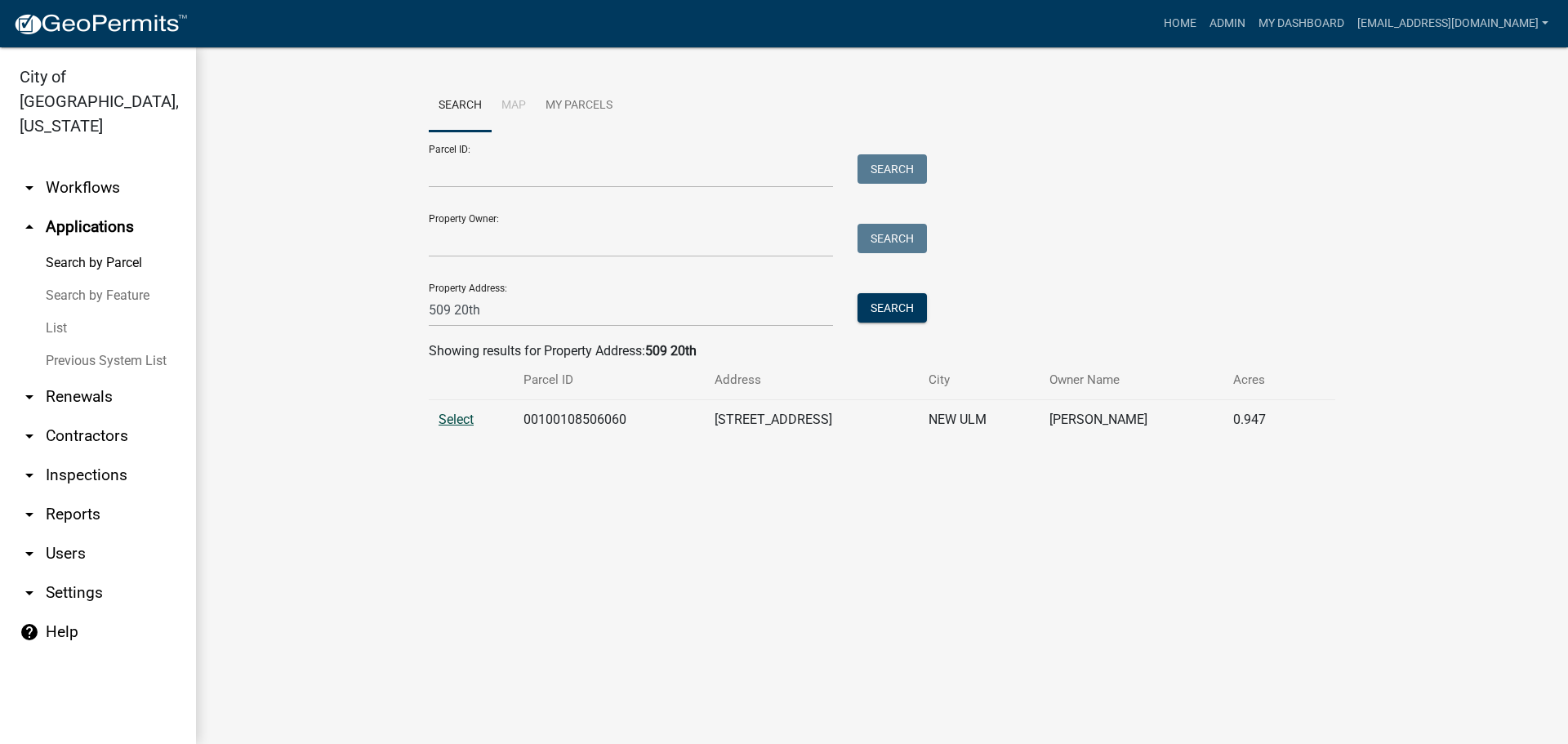
click at [444, 422] on span "Select" at bounding box center [456, 419] width 35 height 16
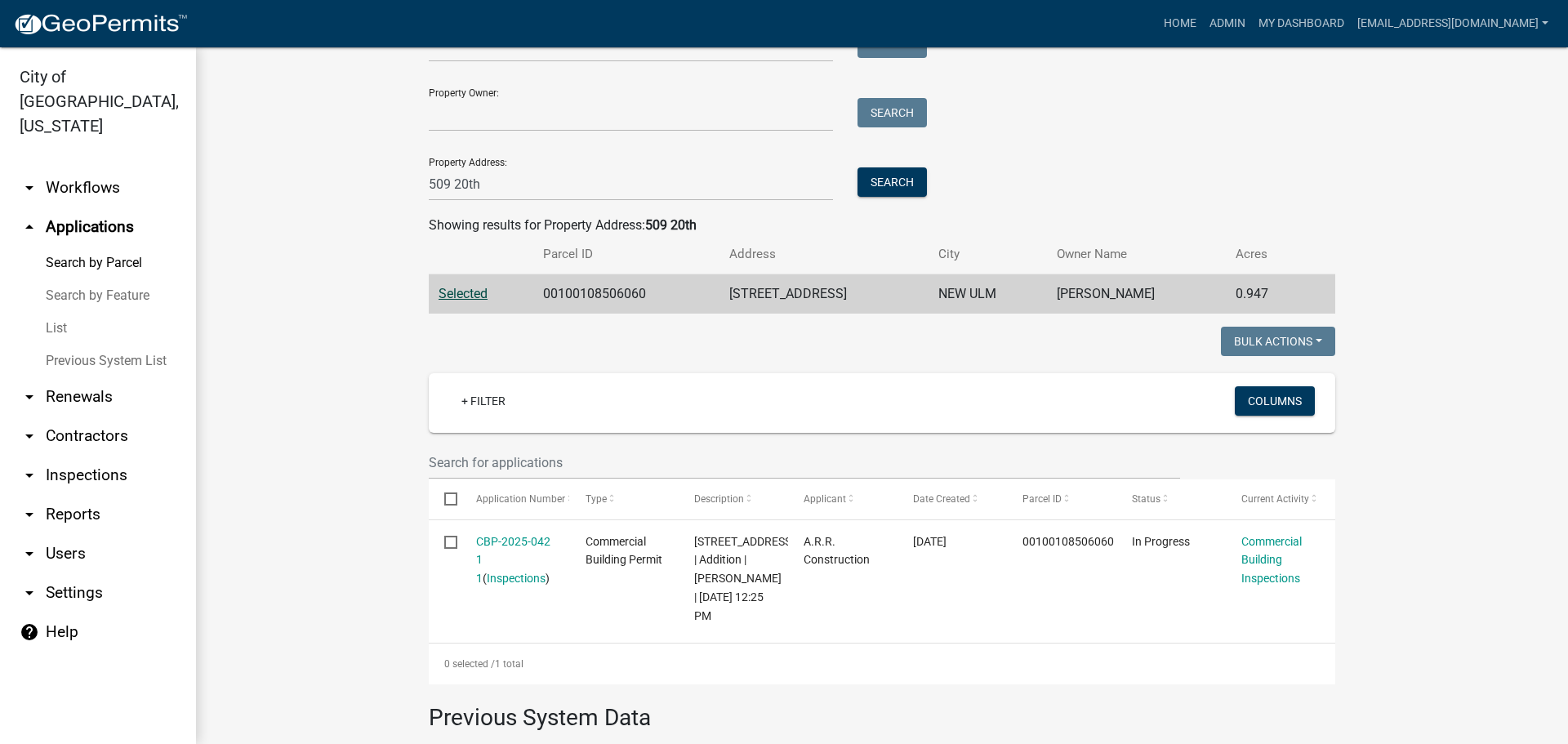
scroll to position [163, 0]
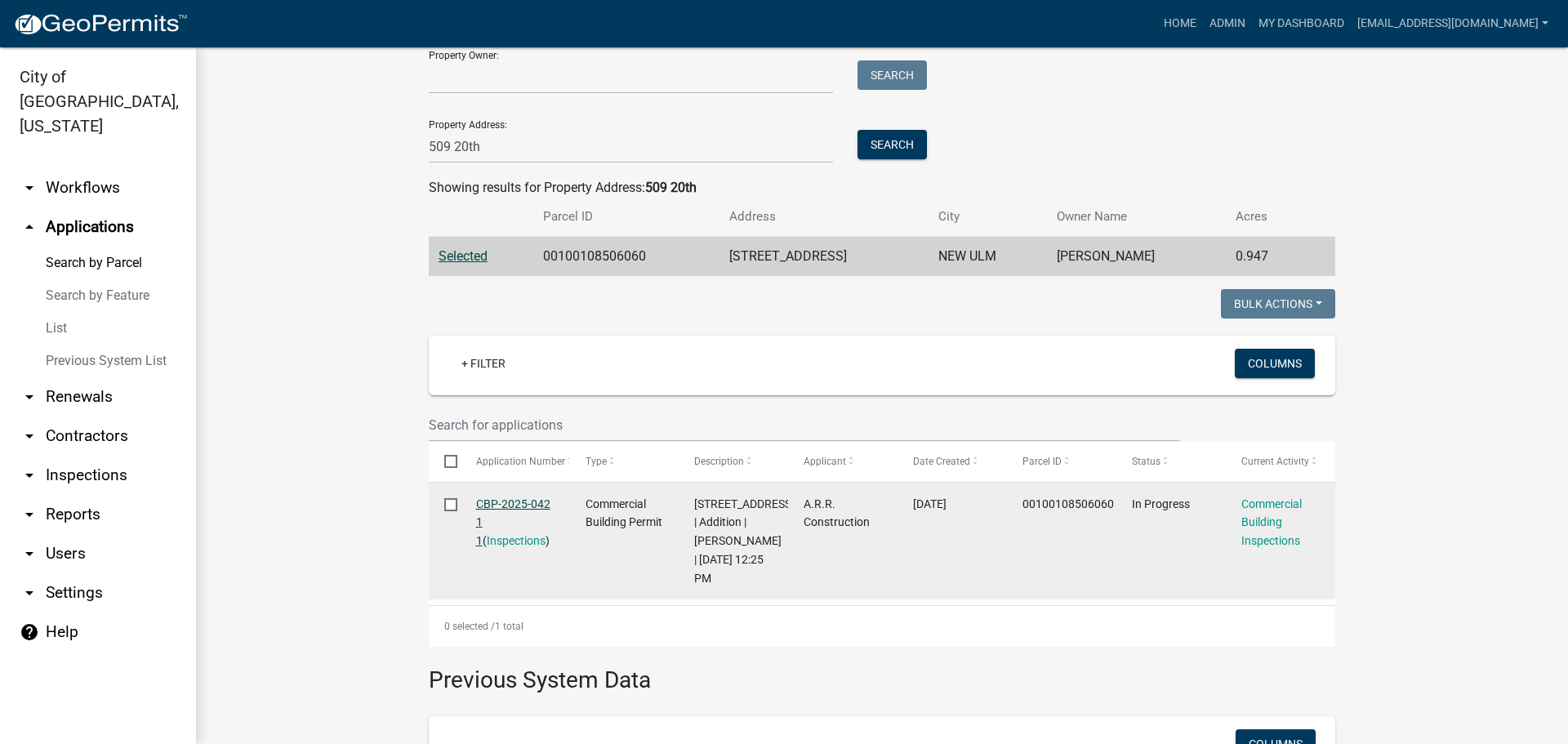
click at [487, 504] on link "CBP-2025-042 1 1" at bounding box center [514, 522] width 75 height 51
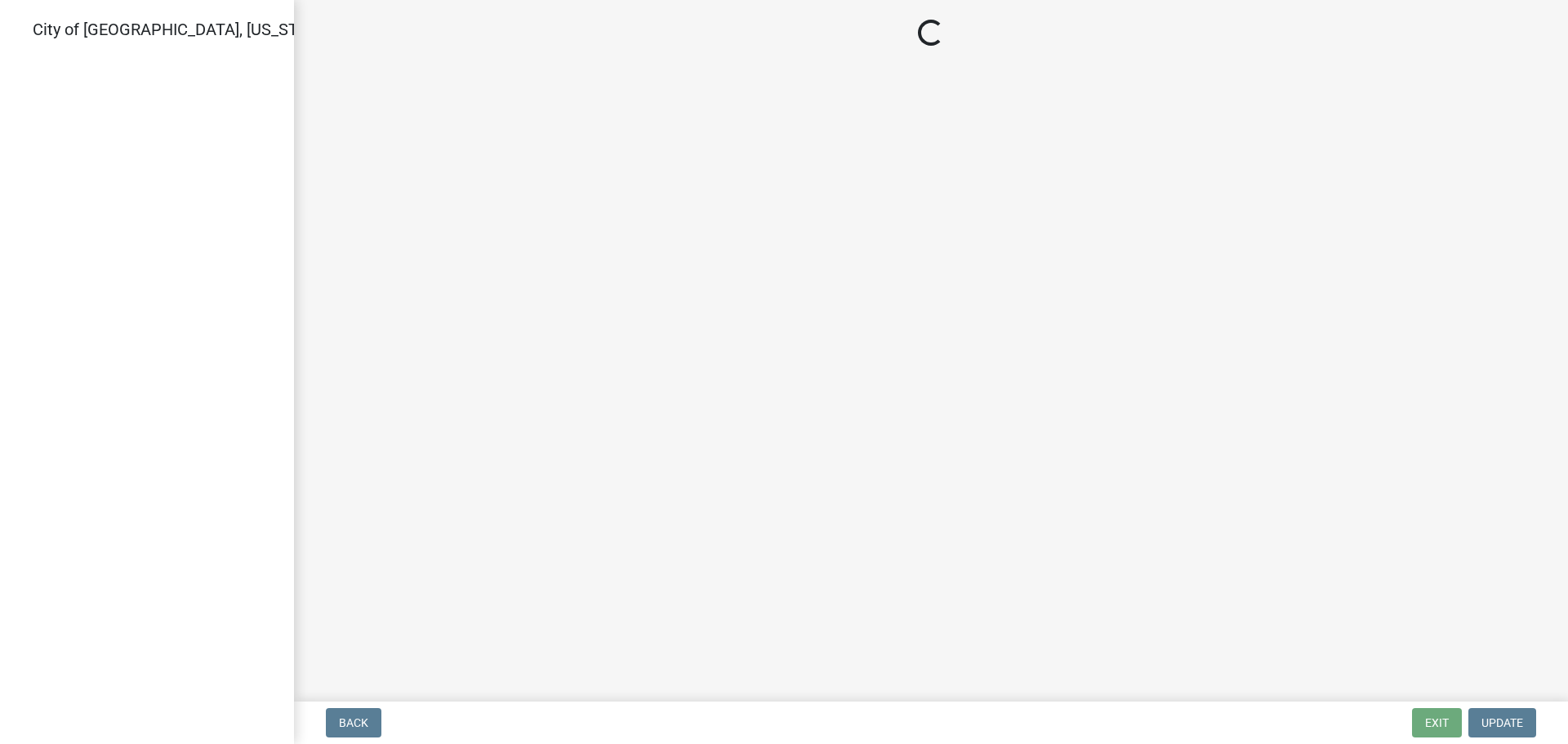
select select "805d55ac-e238-4e04-8f8e-acc067f36c3e"
